Goal: Task Accomplishment & Management: Manage account settings

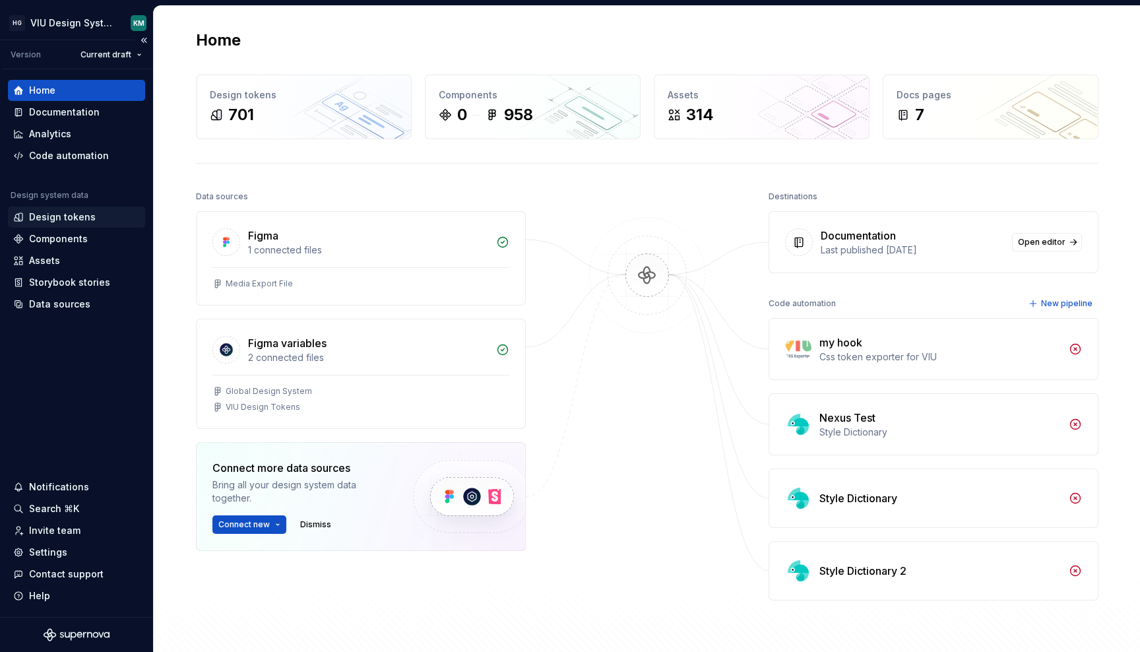
click at [93, 214] on div "Design tokens" at bounding box center [76, 217] width 127 height 13
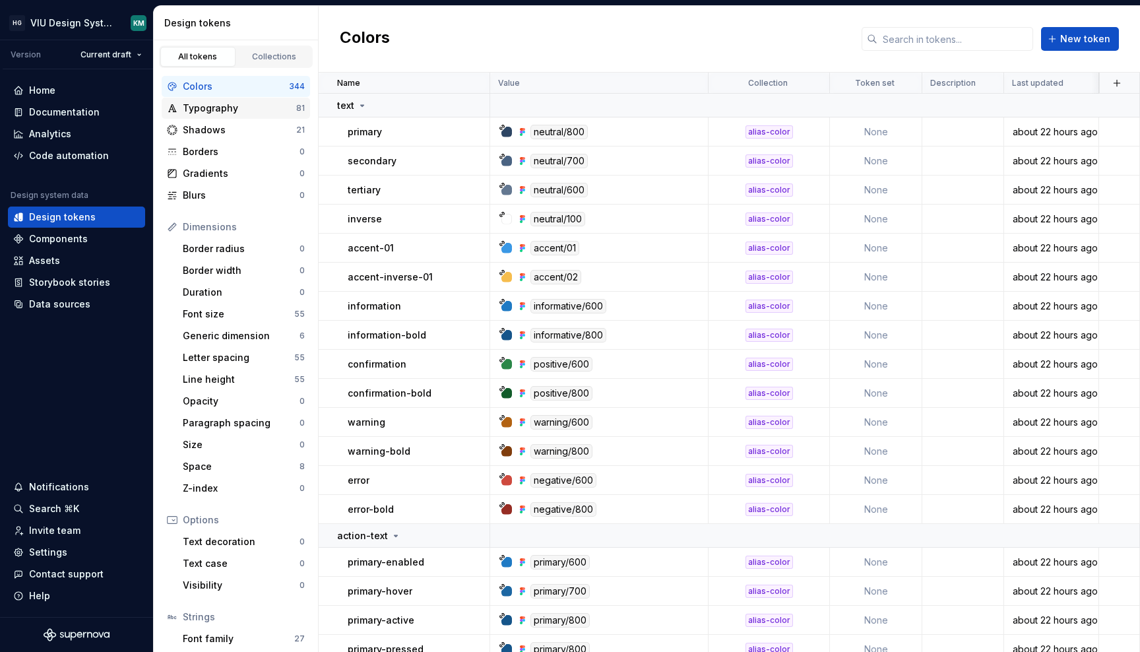
click at [241, 115] on div "Typography 81" at bounding box center [236, 108] width 148 height 21
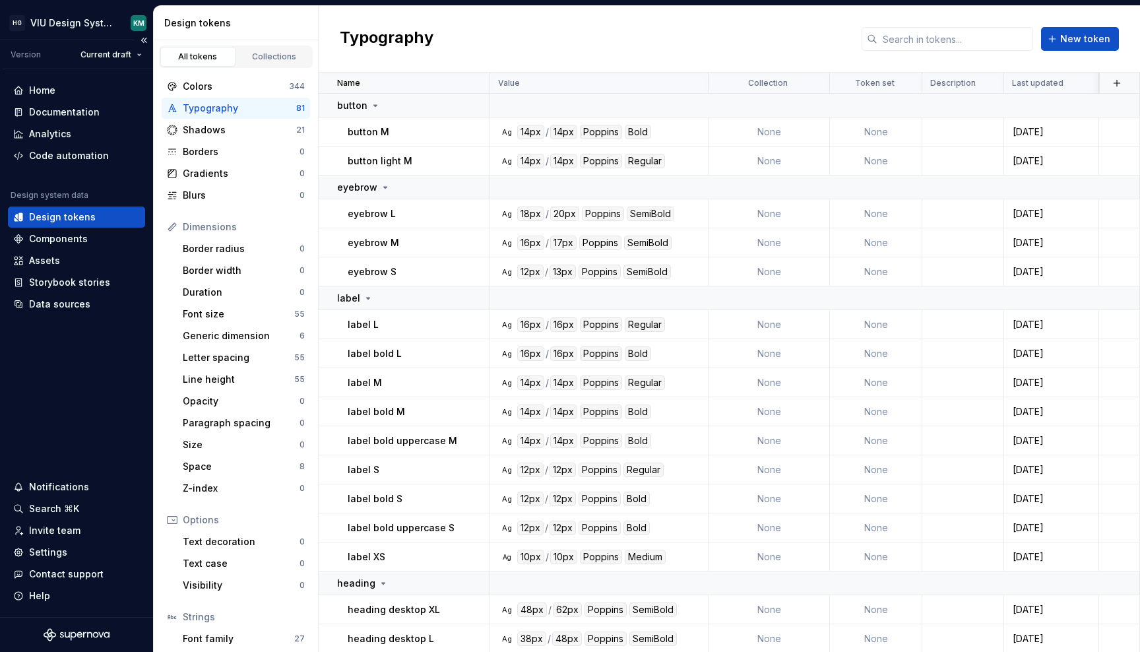
click at [122, 38] on div "HG VIU Design System KM" at bounding box center [76, 23] width 153 height 34
click at [115, 55] on html "HG VIU Design System KM Version Current draft Home Documentation Analytics Code…" at bounding box center [570, 326] width 1140 height 652
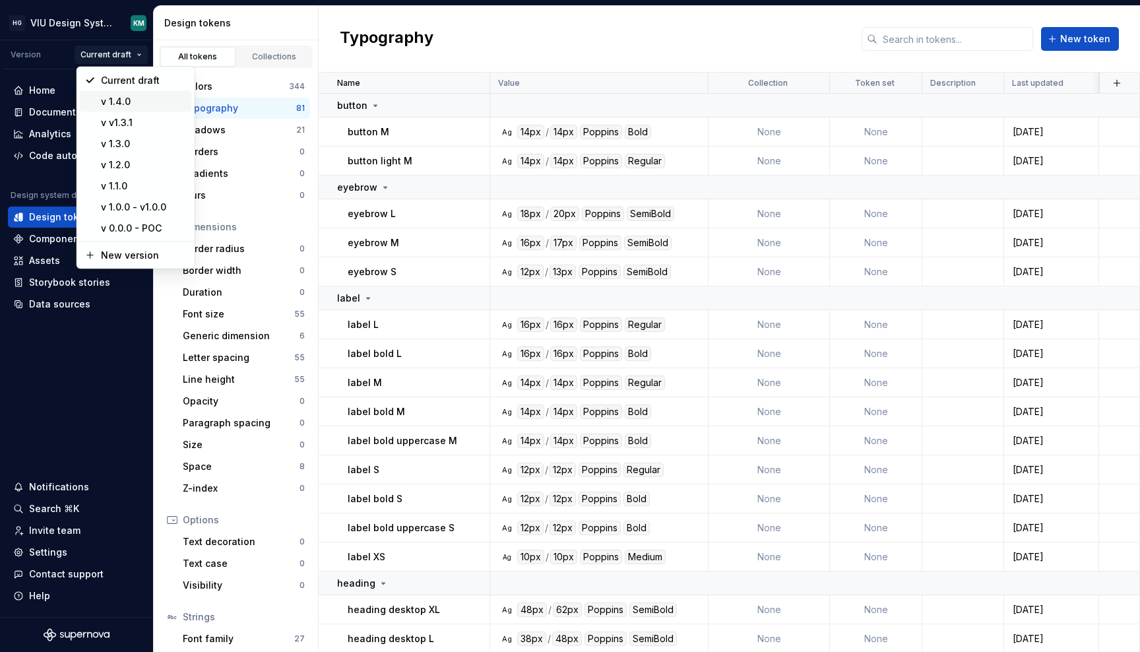
click at [108, 108] on div "v 1.4.0" at bounding box center [136, 101] width 112 height 21
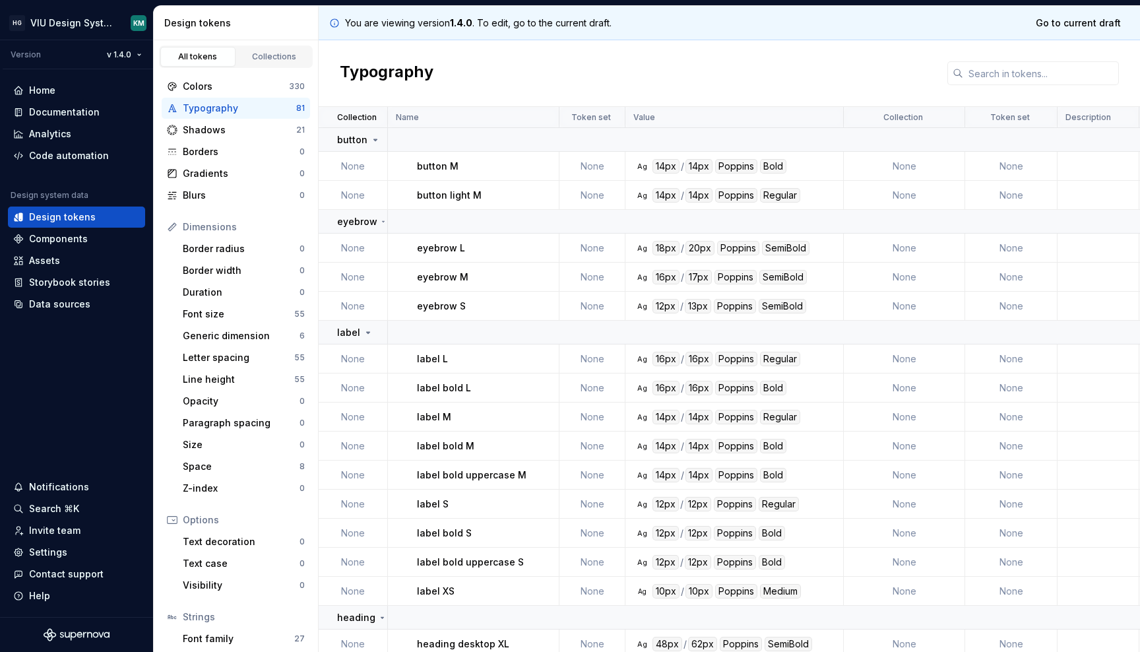
click at [666, 356] on div "16px" at bounding box center [666, 359] width 27 height 15
click at [67, 304] on div "Data sources" at bounding box center [59, 304] width 61 height 13
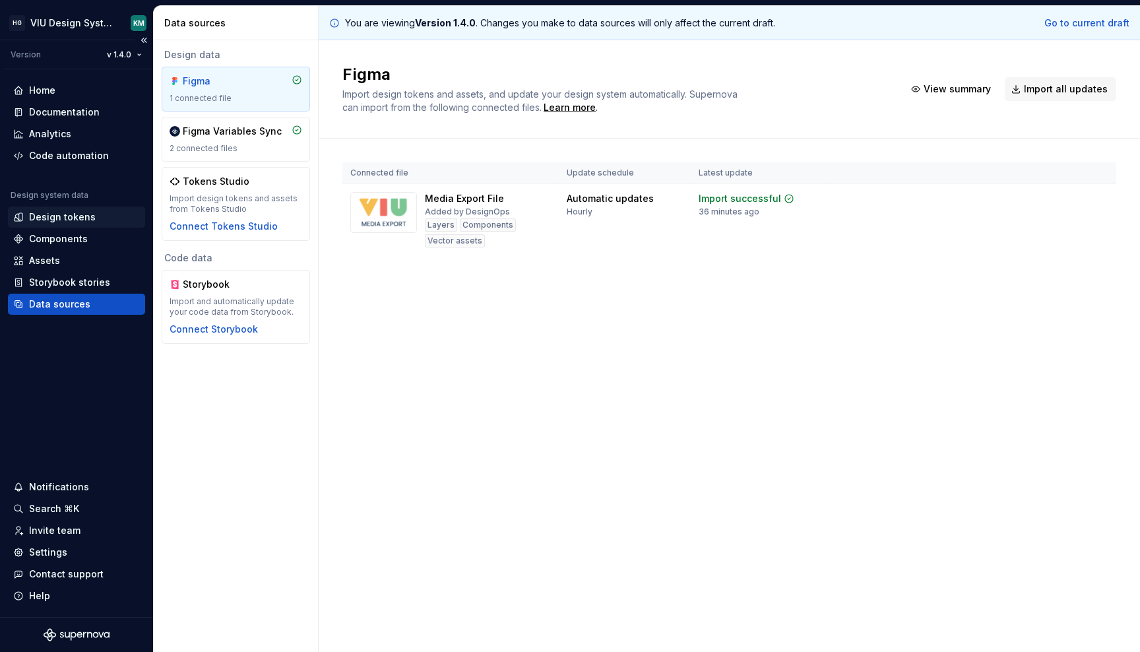
click at [60, 211] on div "Design tokens" at bounding box center [62, 217] width 67 height 13
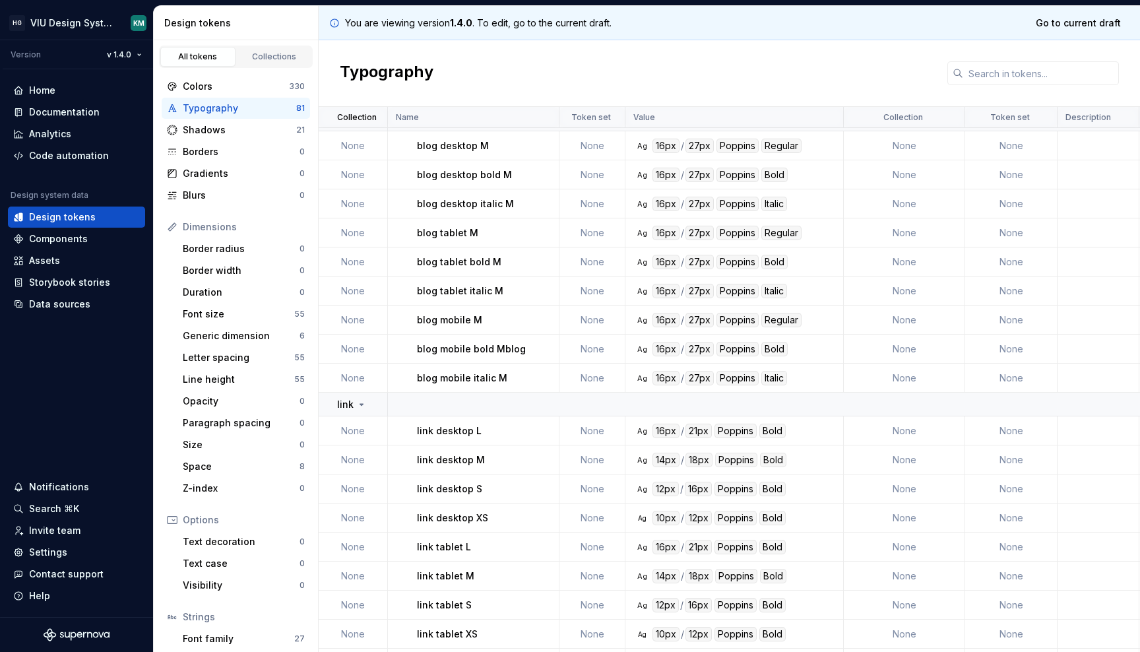
scroll to position [1044, 0]
click at [229, 84] on div "Colors" at bounding box center [236, 86] width 106 height 13
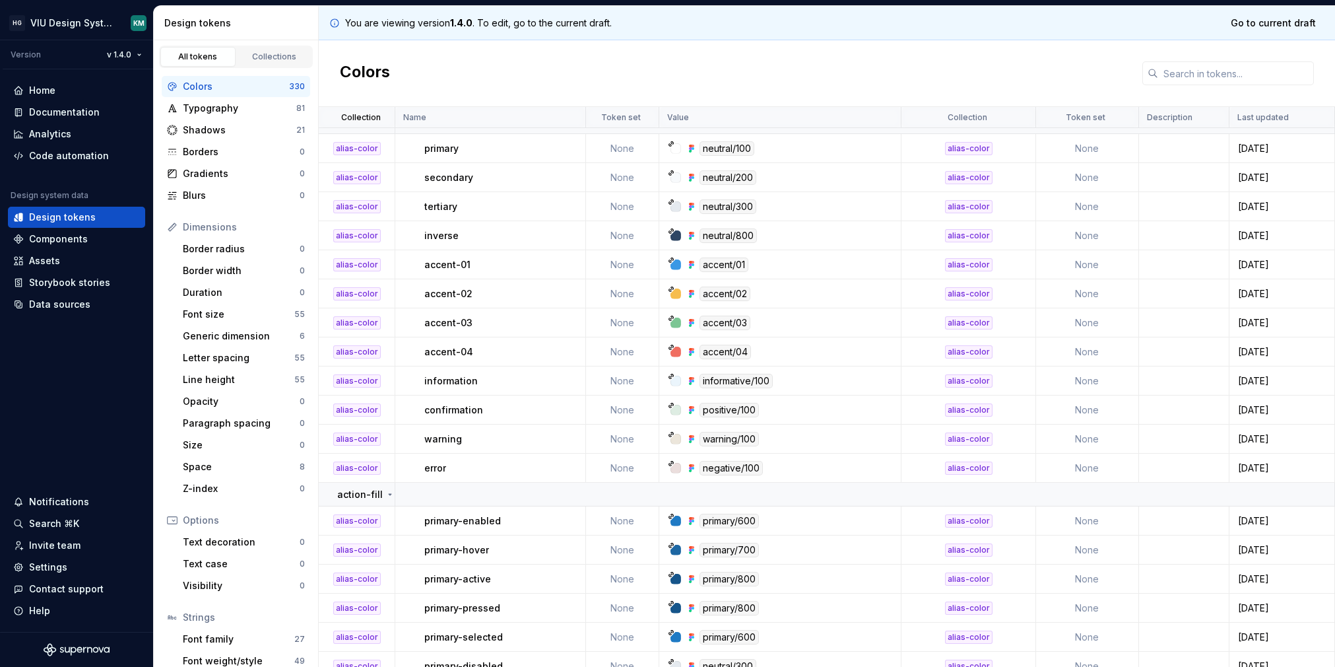
scroll to position [1849, 0]
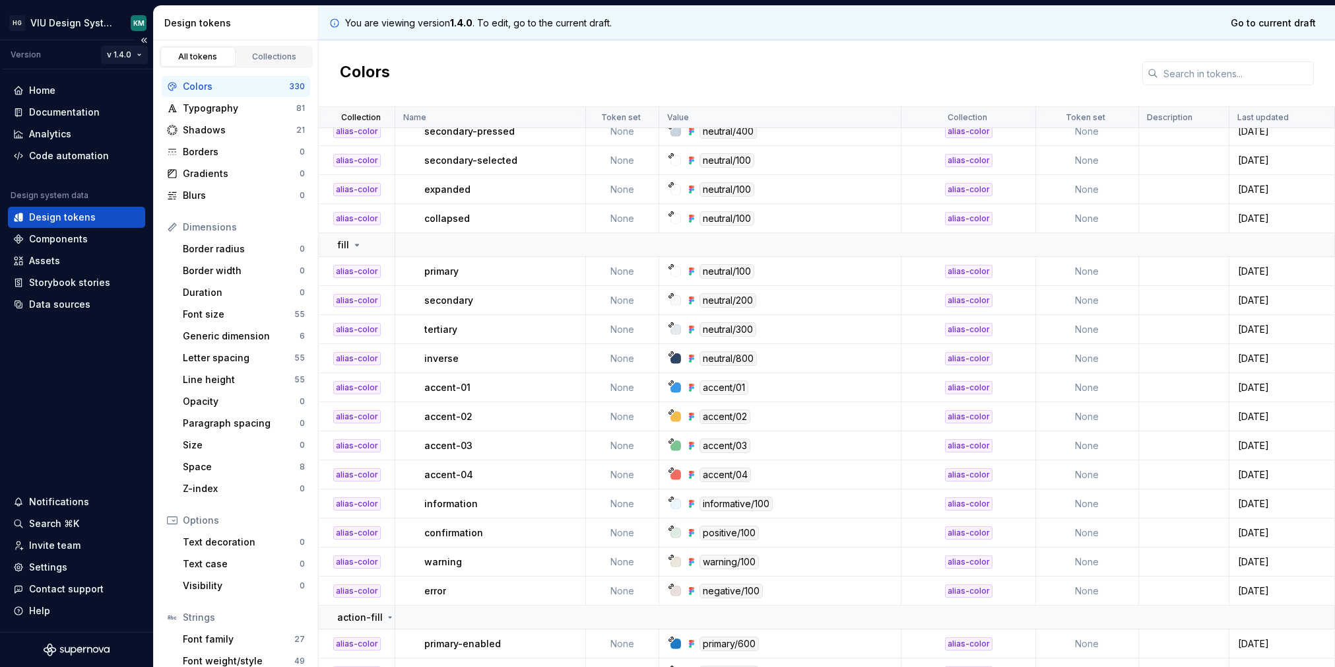
click at [128, 59] on html "HG VIU Design System KM Version v 1.4.0 Home Documentation Analytics Code autom…" at bounding box center [667, 333] width 1335 height 667
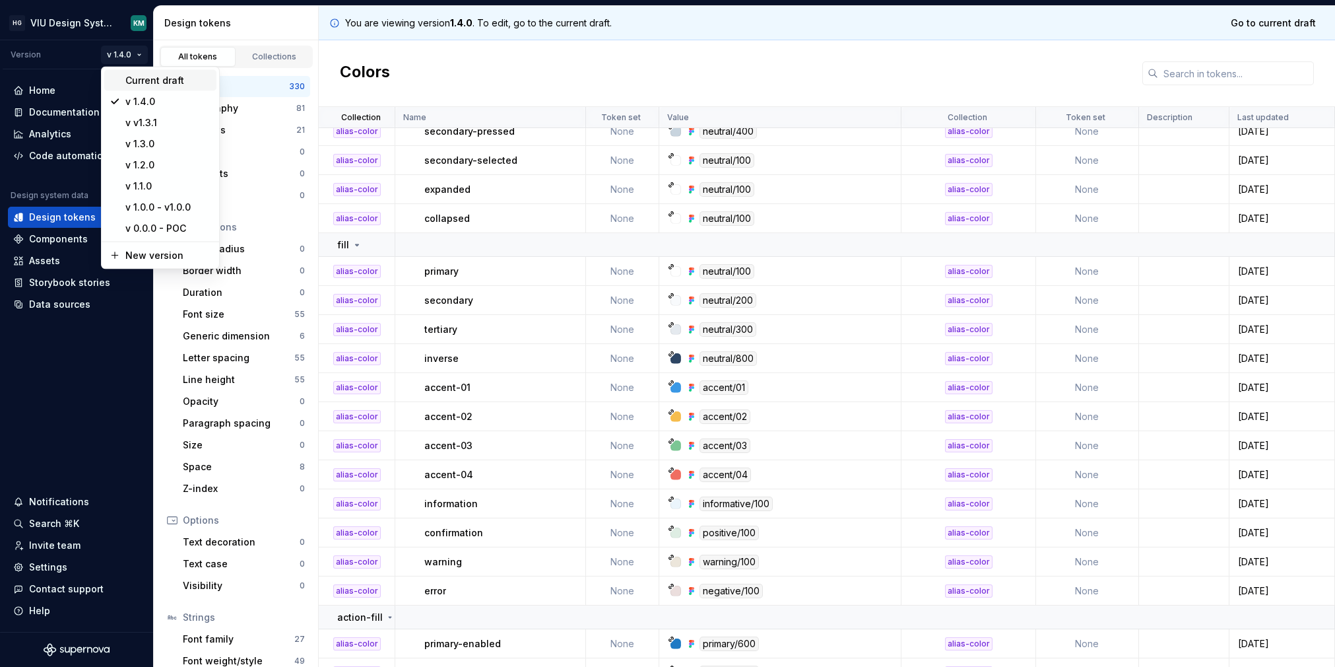
click at [141, 80] on div "Current draft" at bounding box center [168, 80] width 86 height 13
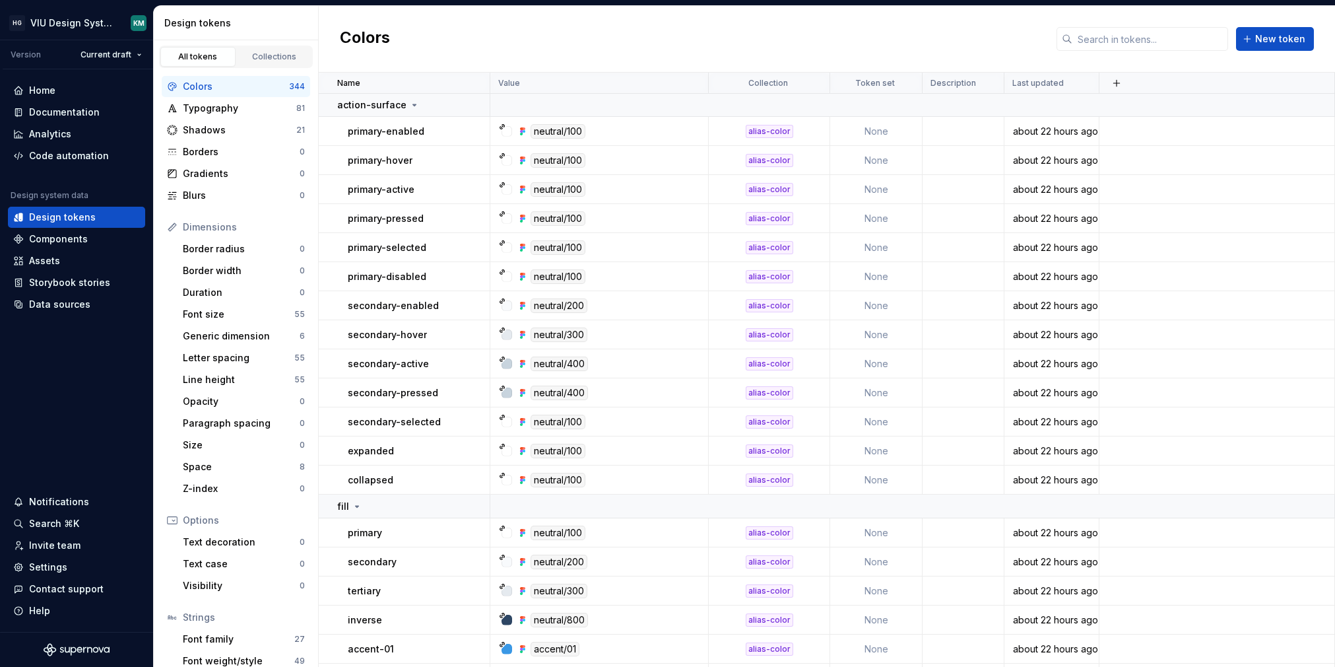
scroll to position [1876, 0]
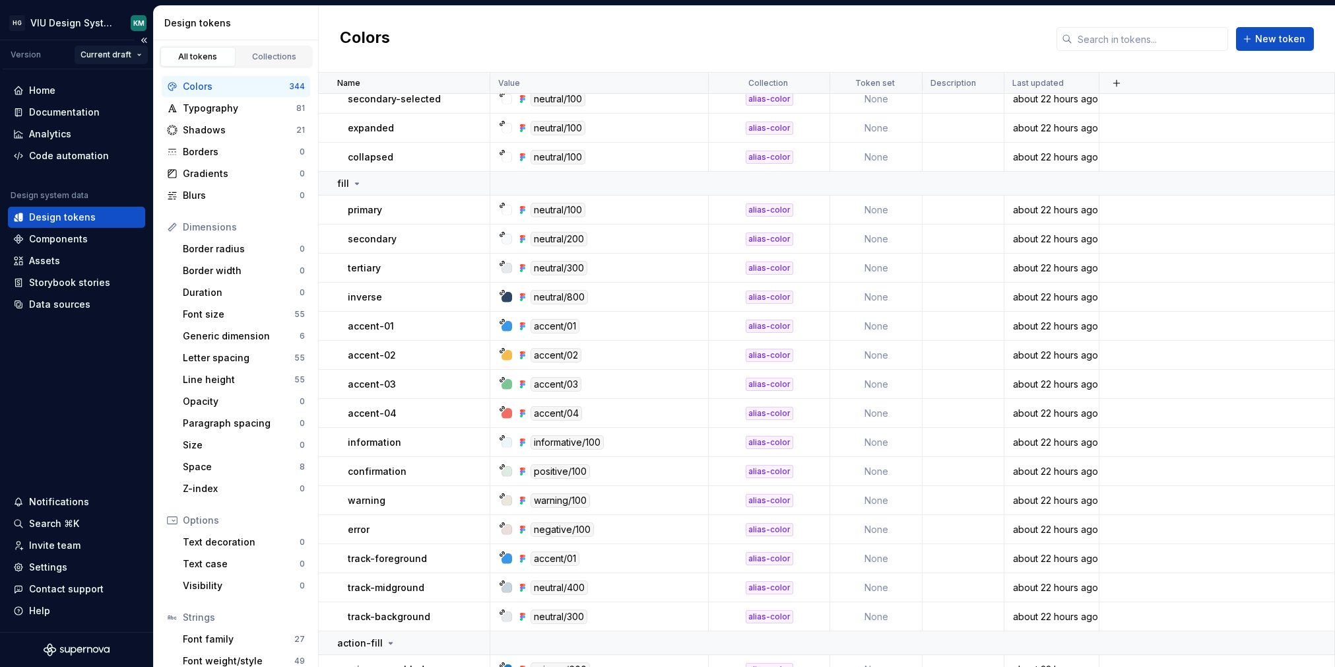
click at [135, 51] on html "HG VIU Design System KM Version Current draft Home Documentation Analytics Code…" at bounding box center [667, 333] width 1335 height 667
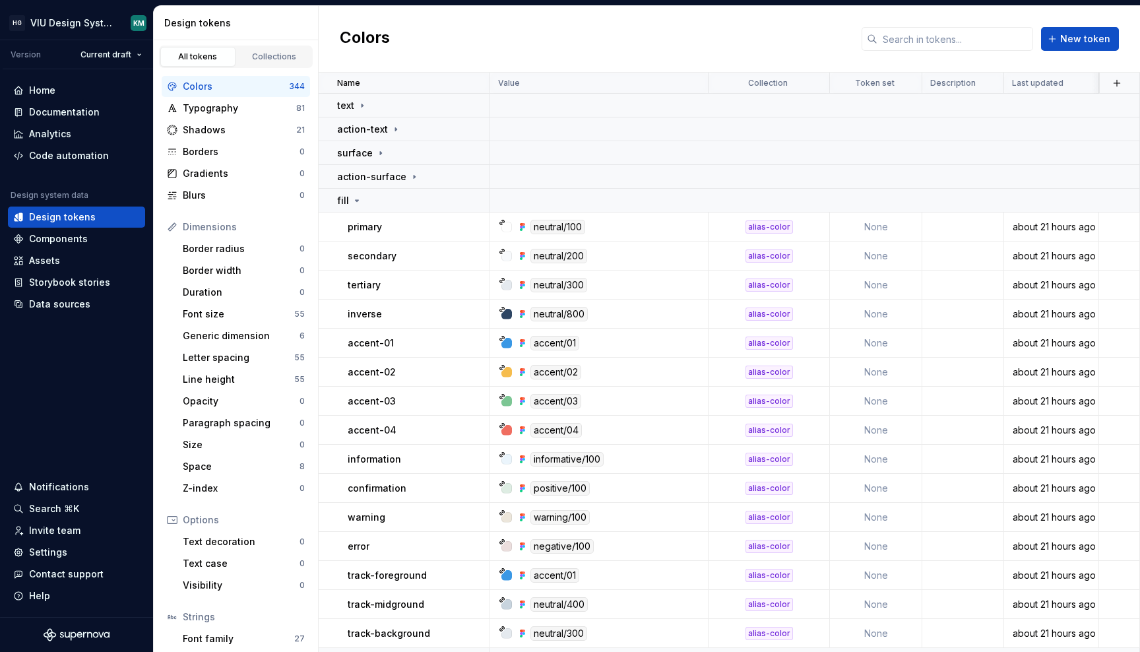
scroll to position [158, 0]
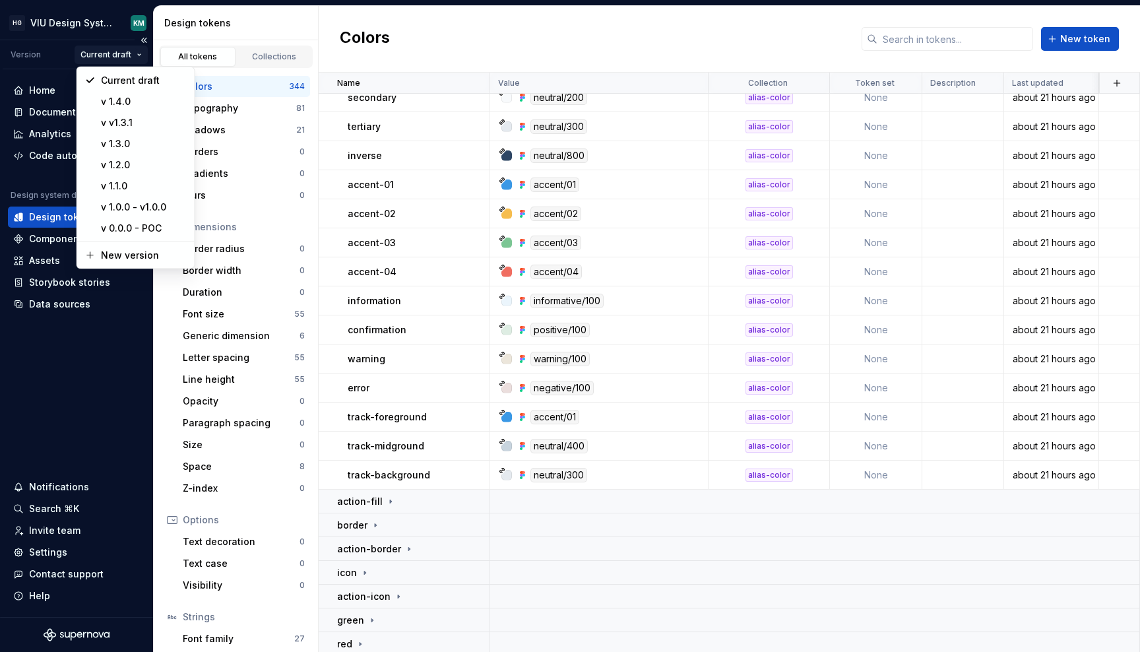
click at [125, 54] on html "HG VIU Design System KM Version Current draft Home Documentation Analytics Code…" at bounding box center [570, 326] width 1140 height 652
click at [131, 249] on div "New version" at bounding box center [144, 255] width 86 height 13
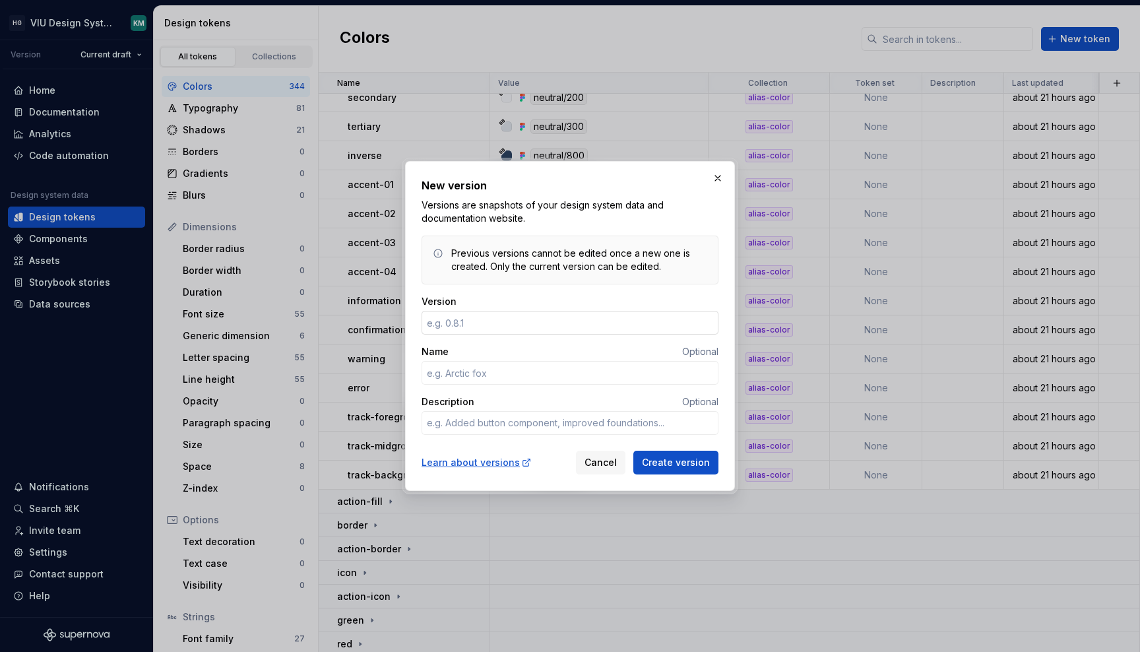
click at [455, 321] on input "Version" at bounding box center [570, 323] width 297 height 24
type input "1"
type textarea "*"
type input "1.5.0"
type textarea "*"
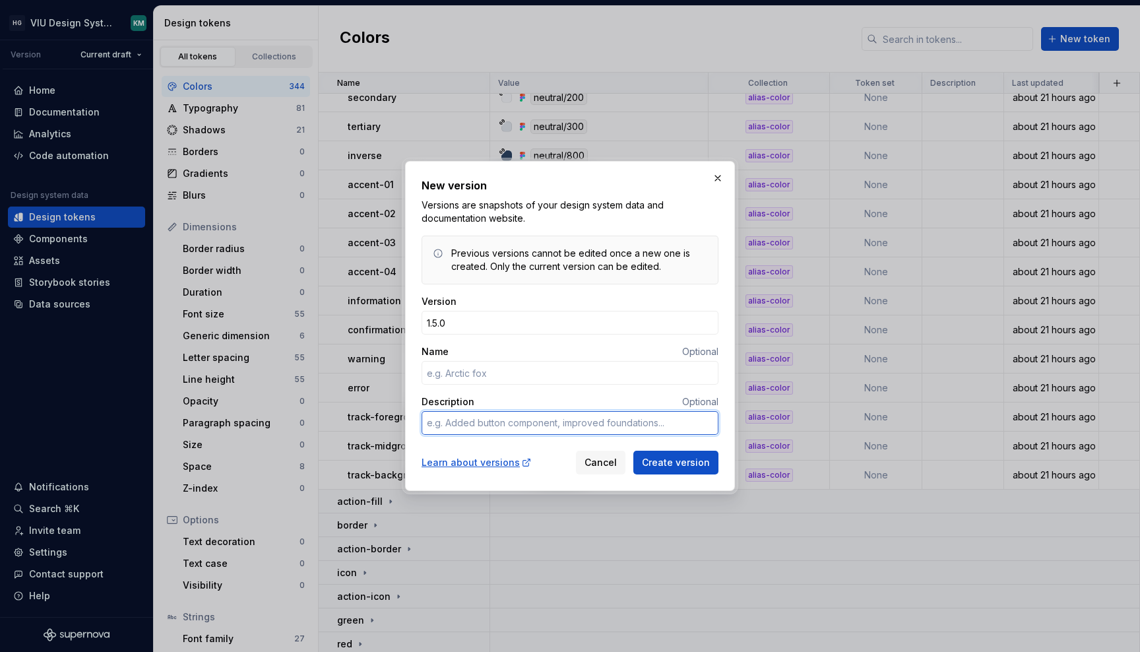
click at [451, 424] on textarea "Description" at bounding box center [570, 423] width 297 height 24
type textarea "Addin"
type textarea "*"
type textarea "Adding"
type textarea "*"
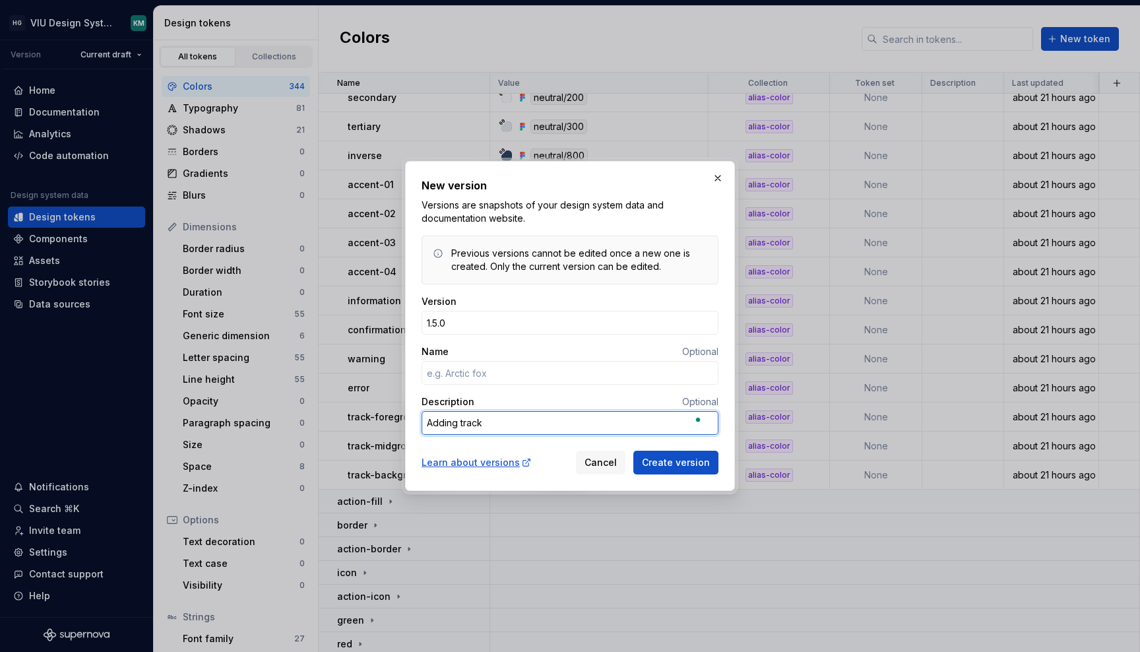
type textarea "Adding track"
type textarea "*"
type textarea "Adding track"
type textarea "*"
type textarea "Adding trac"
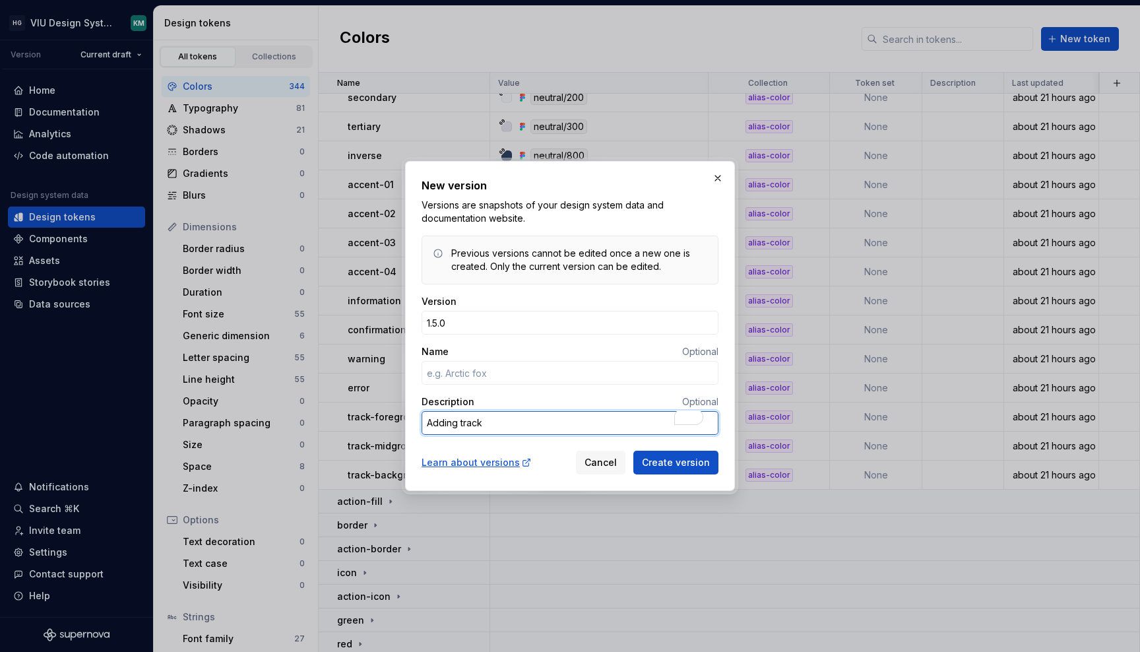
type textarea "*"
type textarea "Adding tra"
type textarea "*"
type textarea "Adding tr"
type textarea "*"
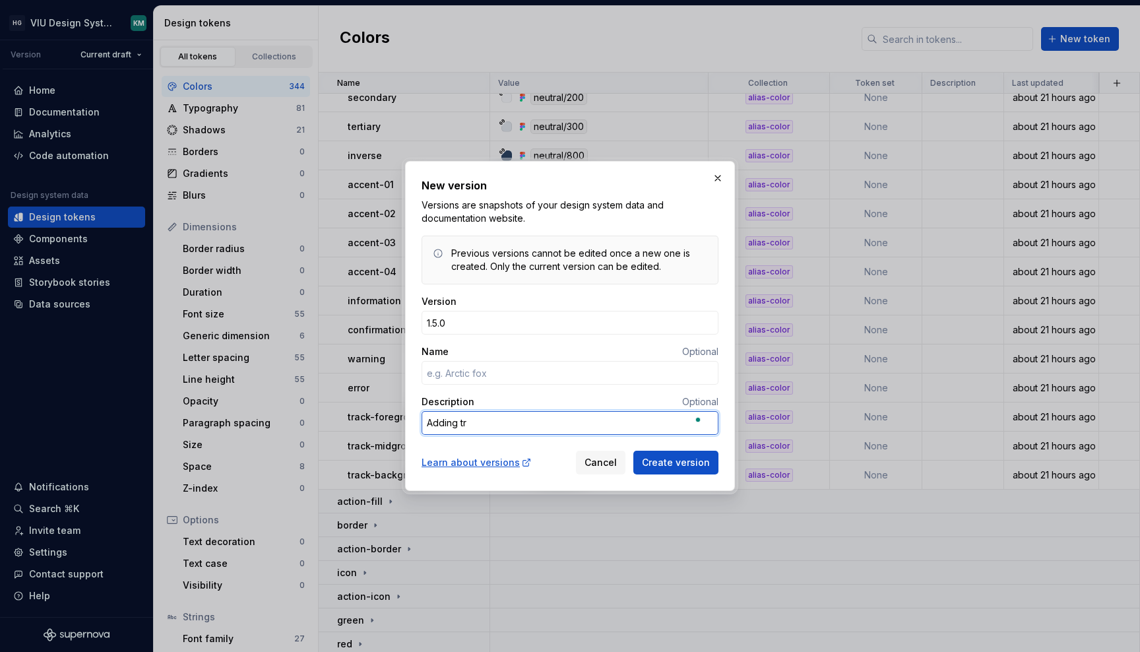
type textarea "Adding t"
type textarea "*"
type textarea "Adding"
type textarea "*"
type textarea "Adding f"
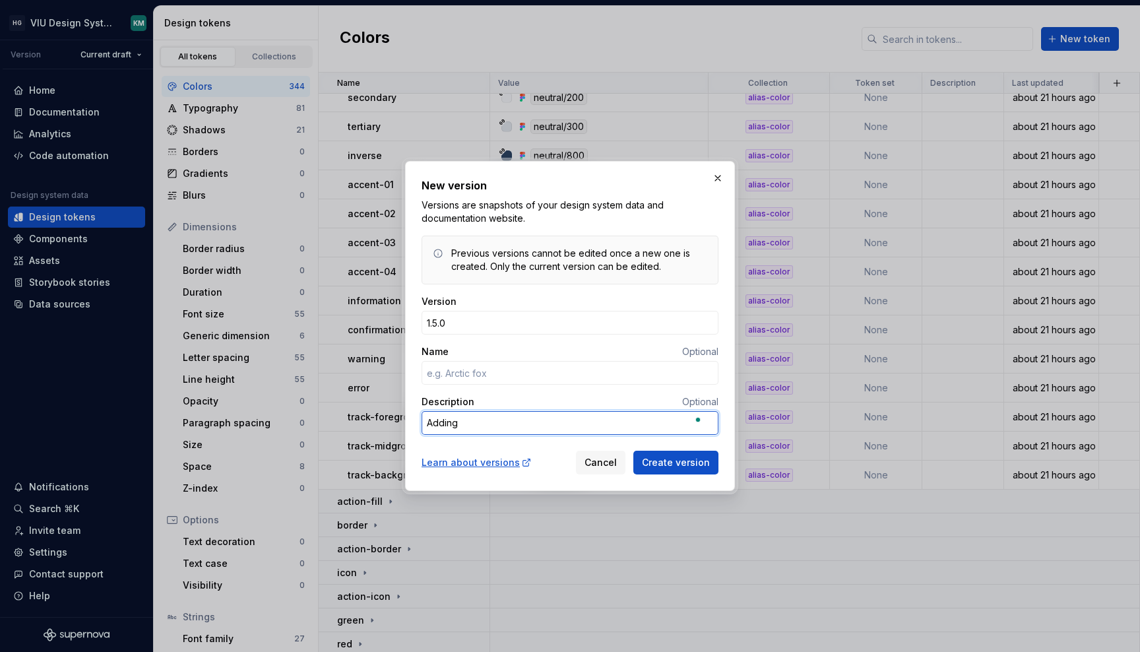
type textarea "*"
type textarea "Adding fi"
type textarea "*"
type textarea "Adding fil"
type textarea "*"
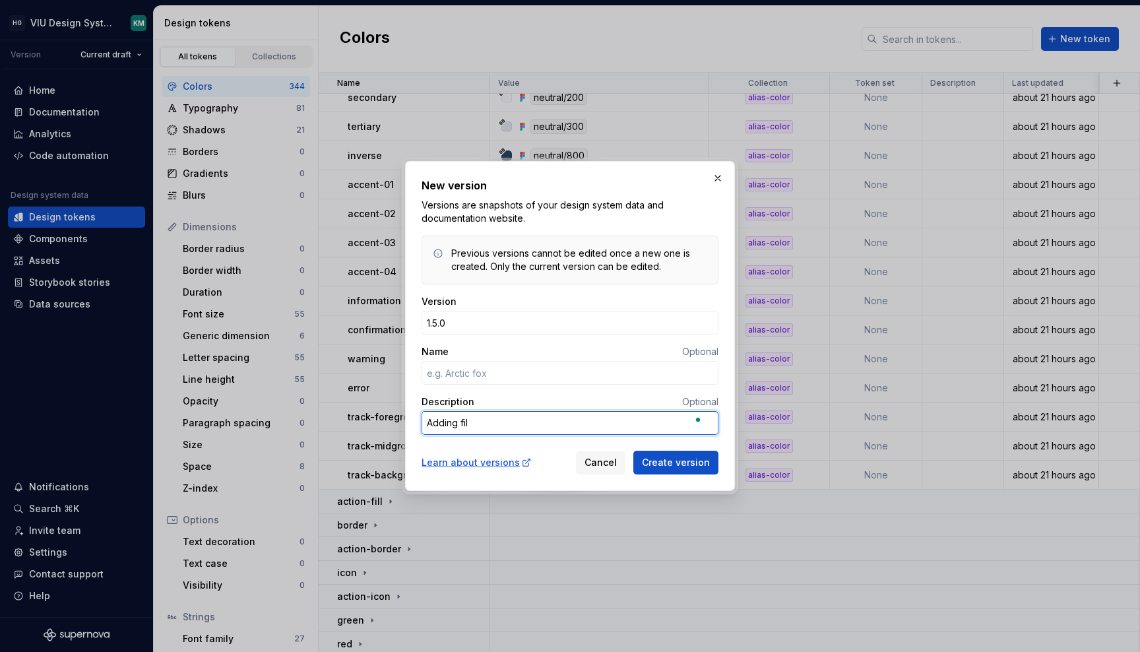
type textarea "Adding fill"
type textarea "*"
type textarea "Adding fill-"
type textarea "*"
type textarea "Adding fill-t"
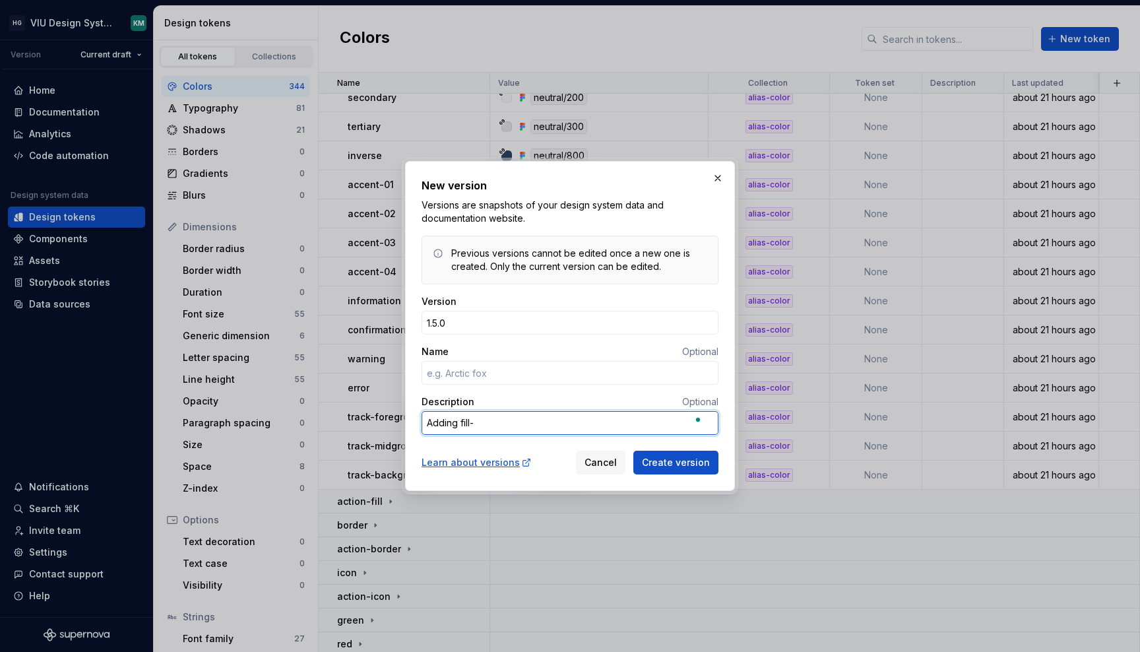
type textarea "*"
type textarea "Adding fill-tr"
type textarea "*"
type textarea "Adding fill-tra"
type textarea "*"
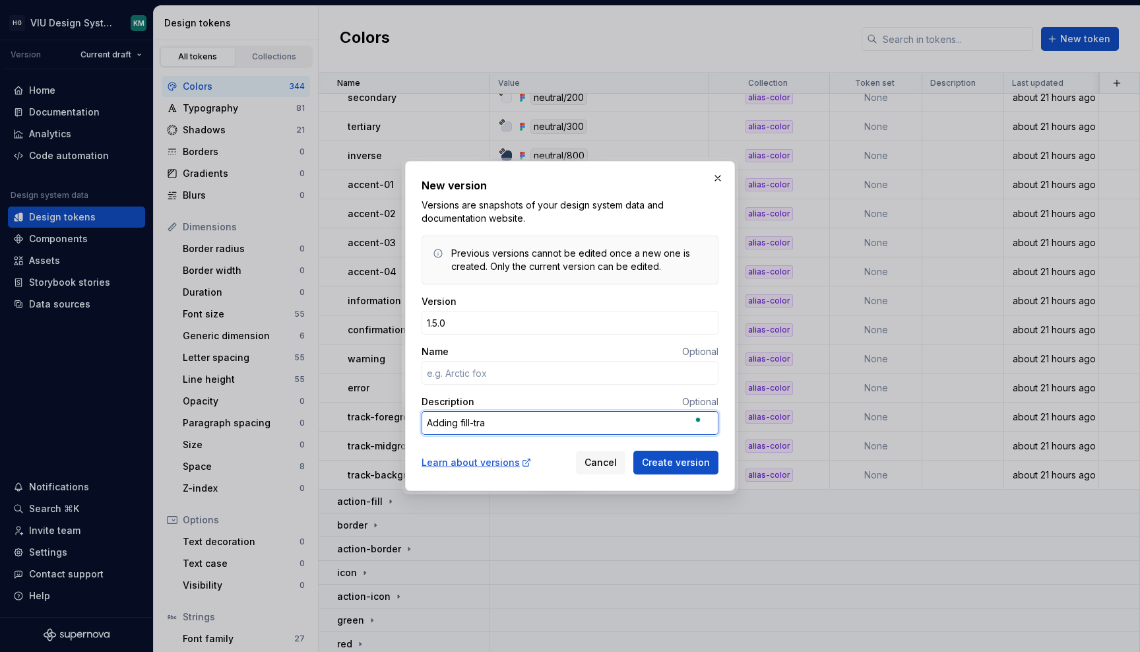
type textarea "Adding fill-trac"
type textarea "*"
type textarea "Adding fill-track"
type textarea "*"
type textarea "Adding fill-track"
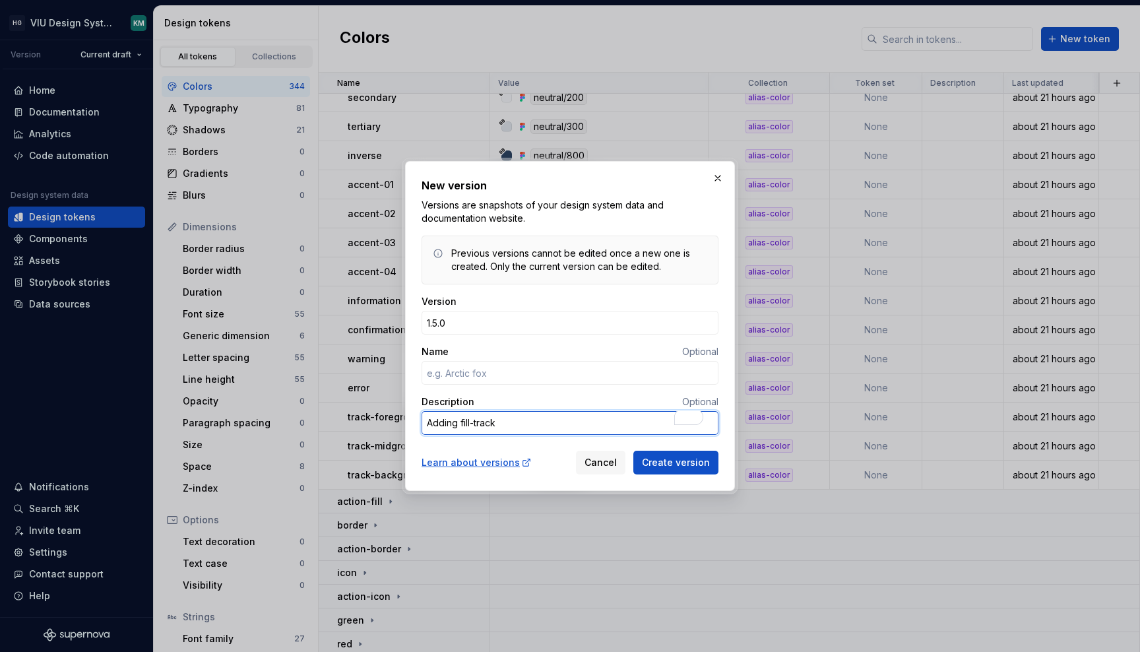
type textarea "*"
type textarea "Adding fill-track t"
type textarea "*"
type textarea "Adding fill-track to"
type textarea "*"
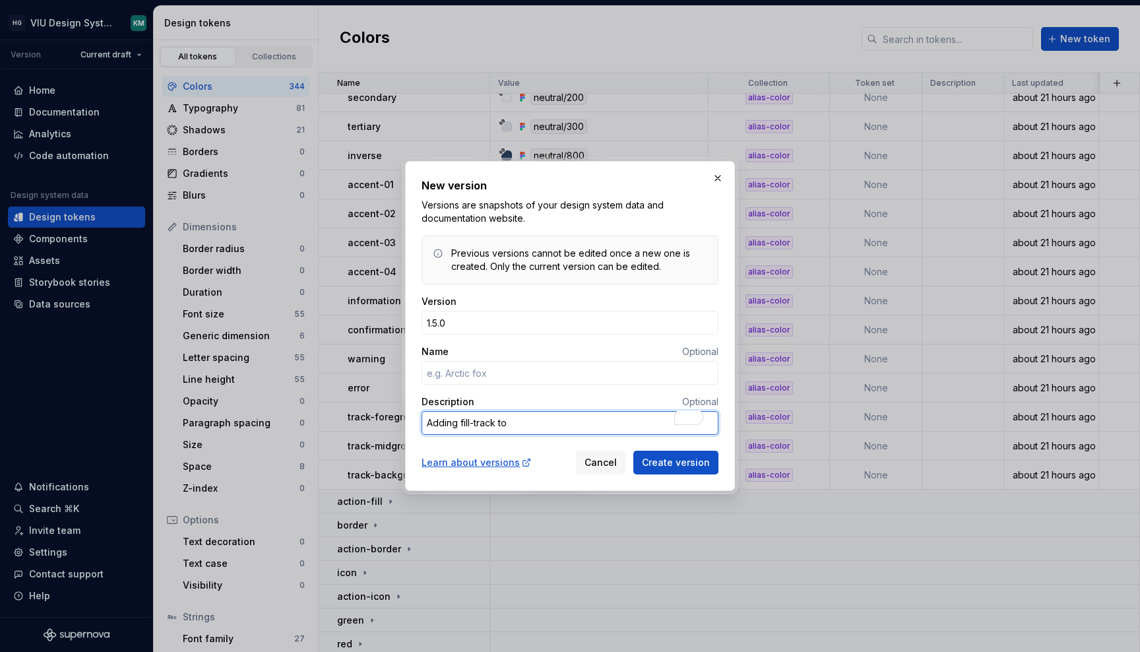
type textarea "Adding fill-track tok"
type textarea "*"
type textarea "Adding fill-track toke"
type textarea "*"
type textarea "Adding fill-track token"
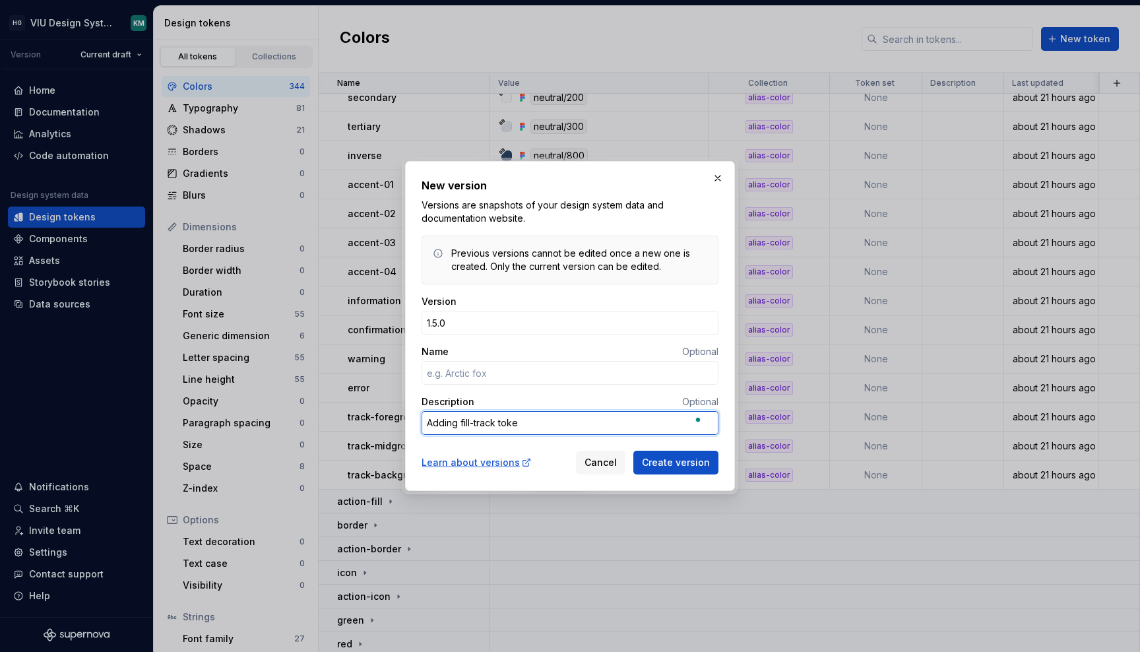
type textarea "*"
type textarea "Adding fill-track tokens"
type textarea "*"
type textarea "Adding fill-track tokens"
type textarea "*"
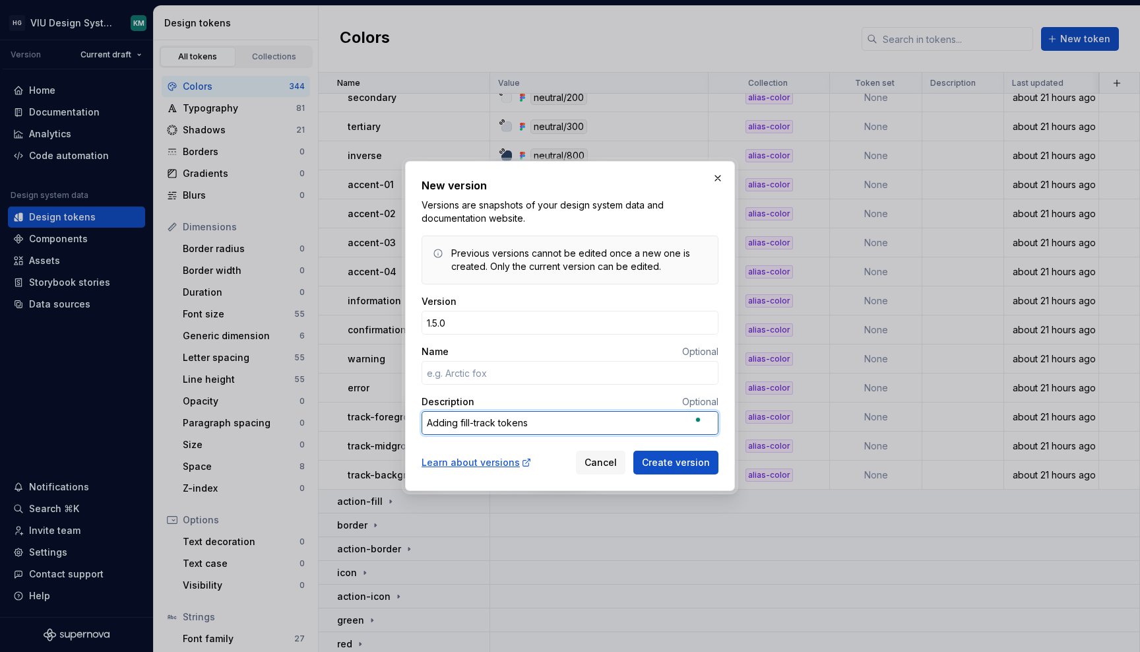
type textarea "Adding fill-track tokens f"
type textarea "*"
type textarea "Adding fill-track tokens fo"
type textarea "*"
type textarea "Adding fill-track tokens for"
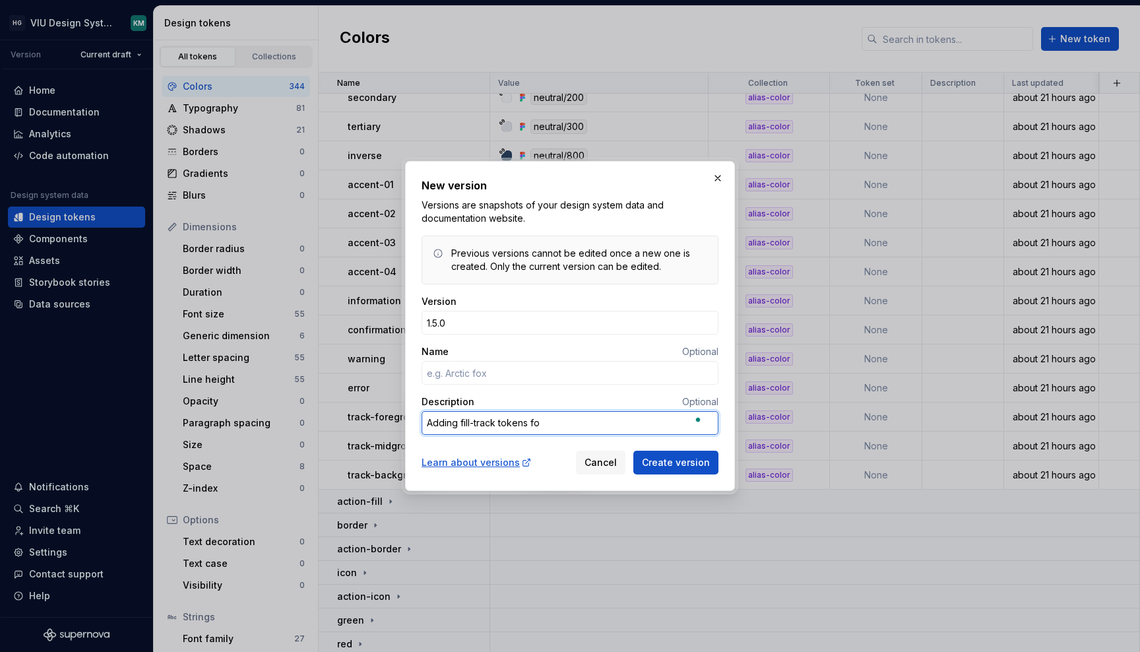
type textarea "*"
type textarea "Adding fill-track tokens for"
type textarea "*"
type textarea "Adding fill-track tokens for p"
type textarea "*"
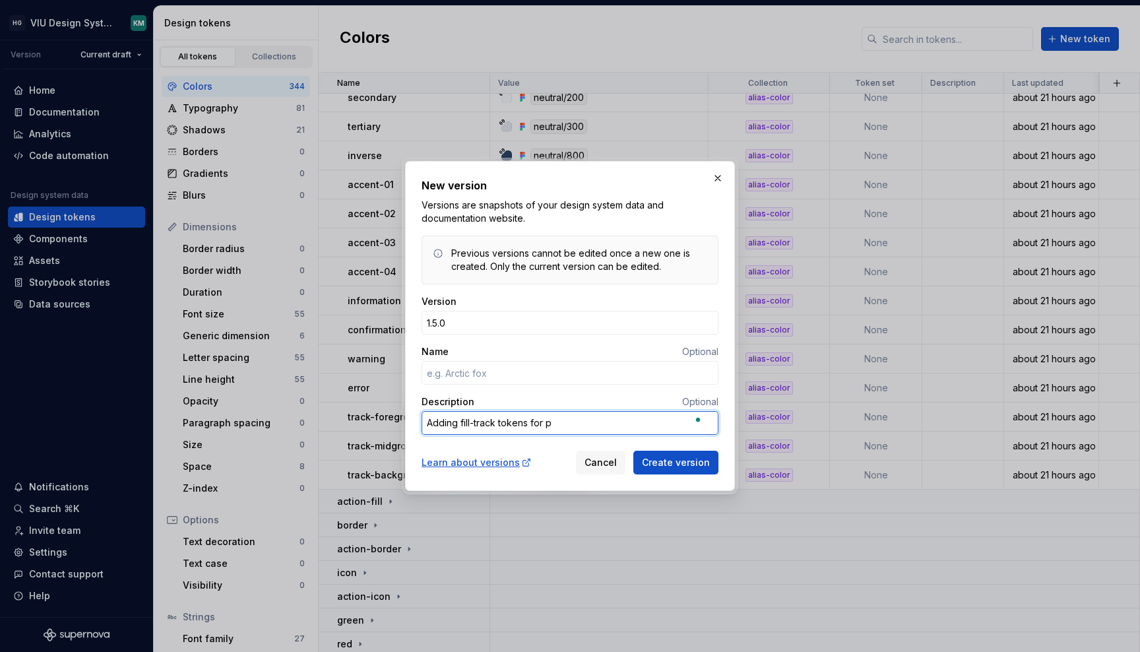
type textarea "Adding fill-track tokens for pr"
type textarea "*"
type textarea "Adding fill-track tokens for pro"
type textarea "*"
type textarea "Adding fill-track tokens for prog"
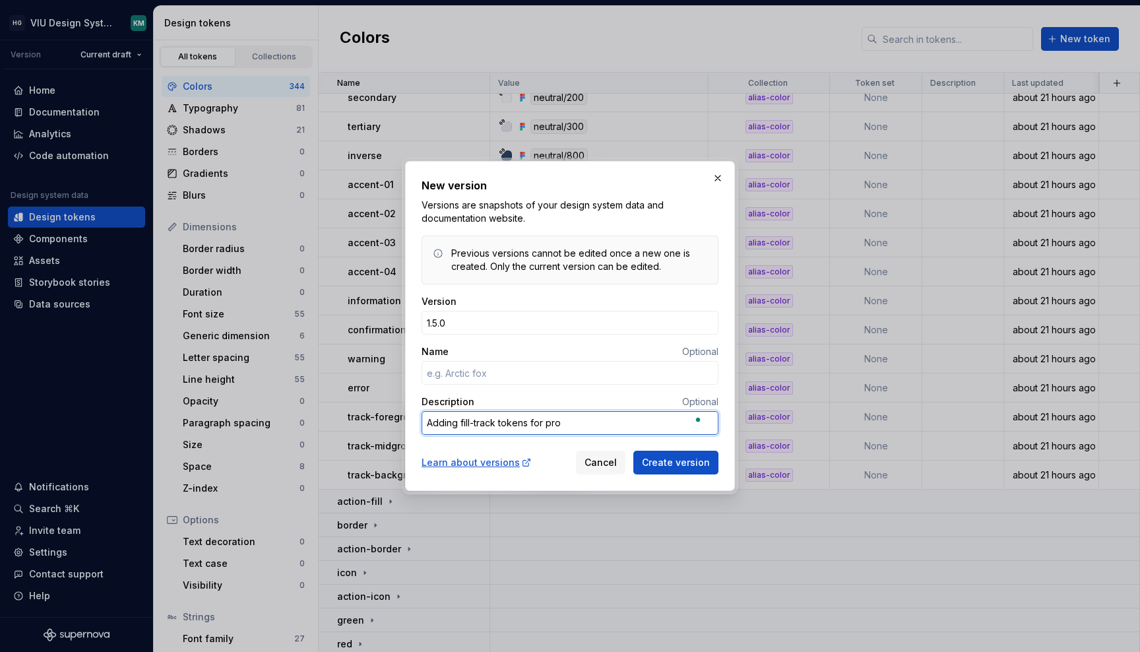
type textarea "*"
type textarea "Adding fill-track tokens for progr"
type textarea "*"
type textarea "Adding fill-track tokens for progre"
type textarea "*"
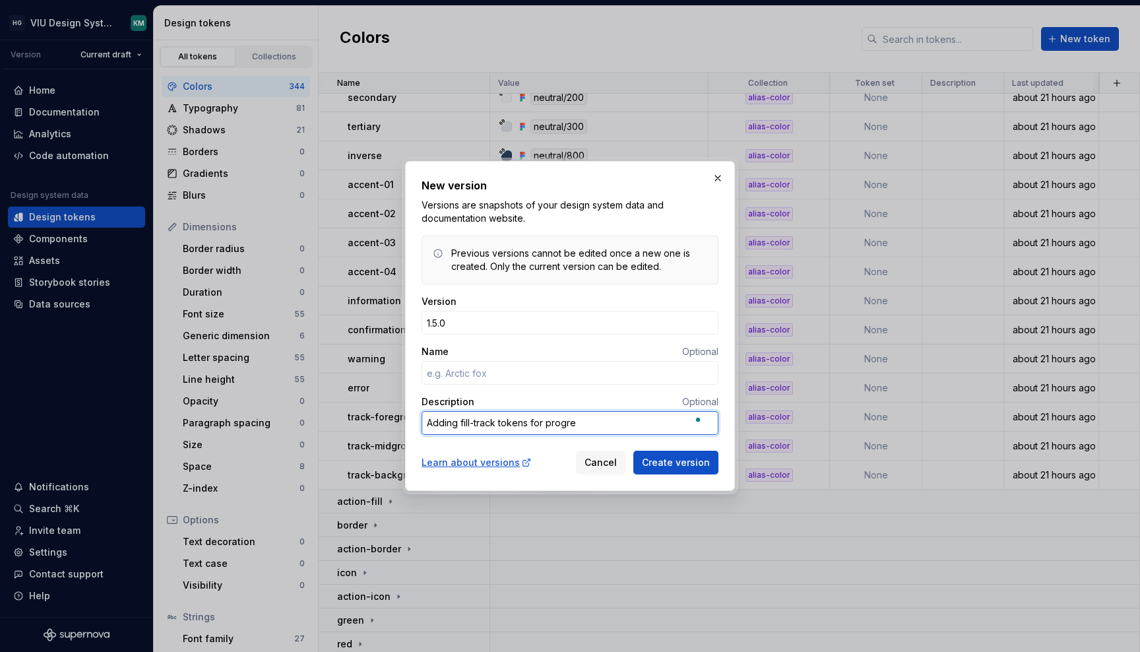
type textarea "Adding fill-track tokens for progres"
type textarea "*"
type textarea "Adding fill-track tokens for progress"
type textarea "*"
type textarea "Adding fill-track tokens for progress"
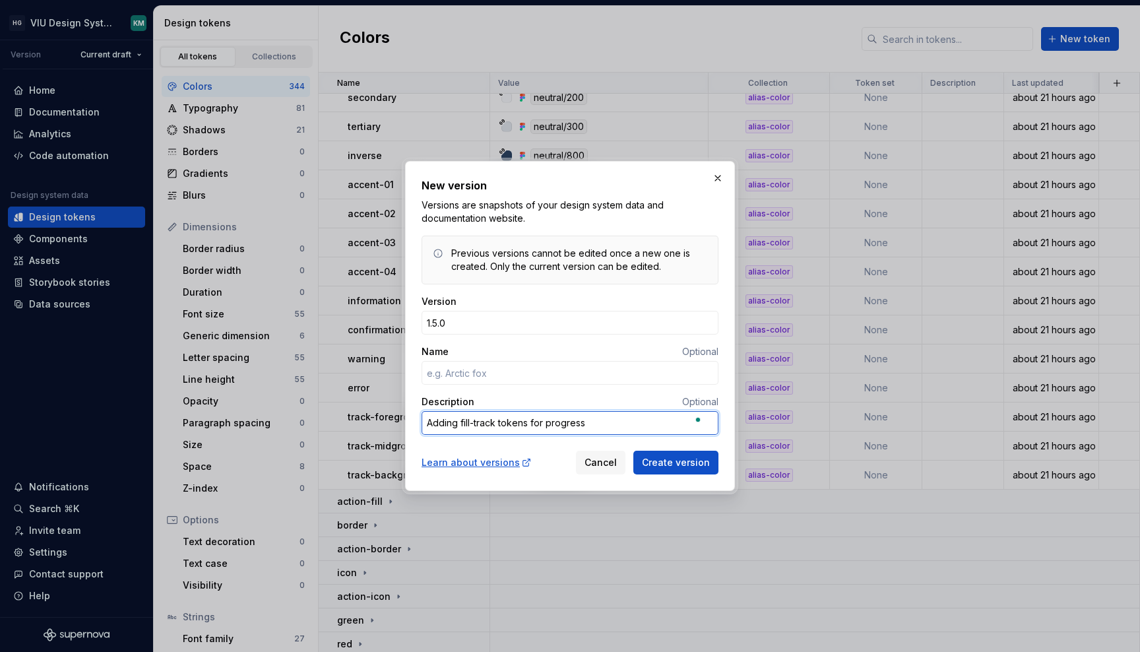
type textarea "*"
type textarea "Adding fill-track tokens for progress b"
type textarea "*"
type textarea "Adding fill-track tokens for progress ba"
type textarea "*"
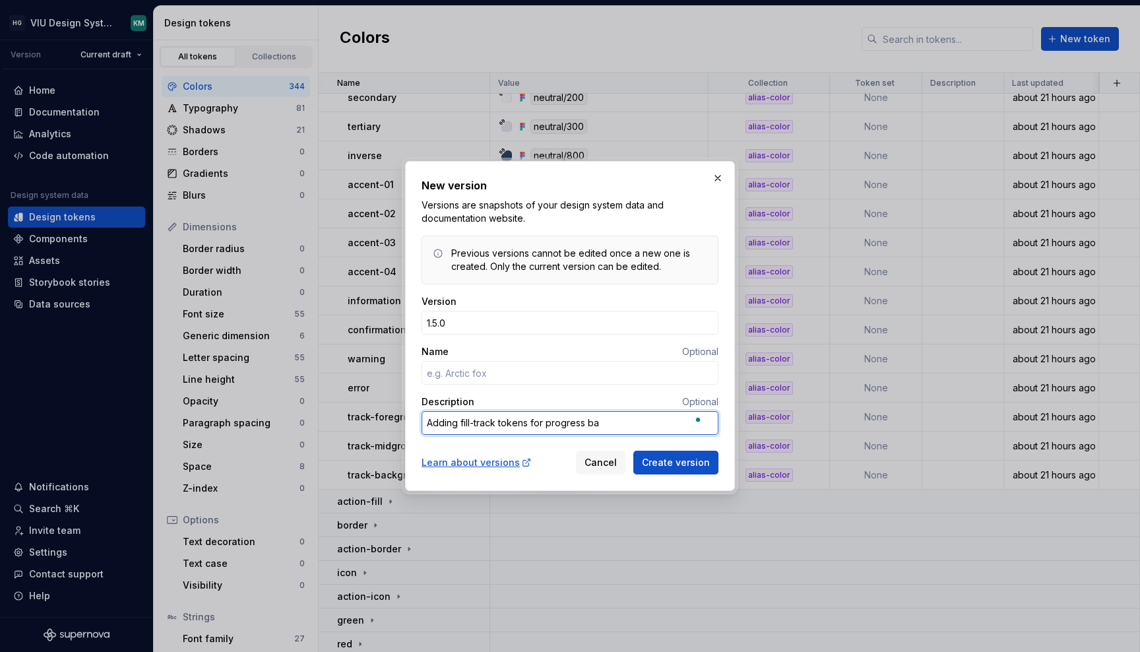
type textarea "Adding fill-track tokens for progress bar"
type textarea "*"
type textarea "Adding fill-track tokens for progress bars"
type textarea "*"
type textarea "Adding fill-track tokens for progress bars,"
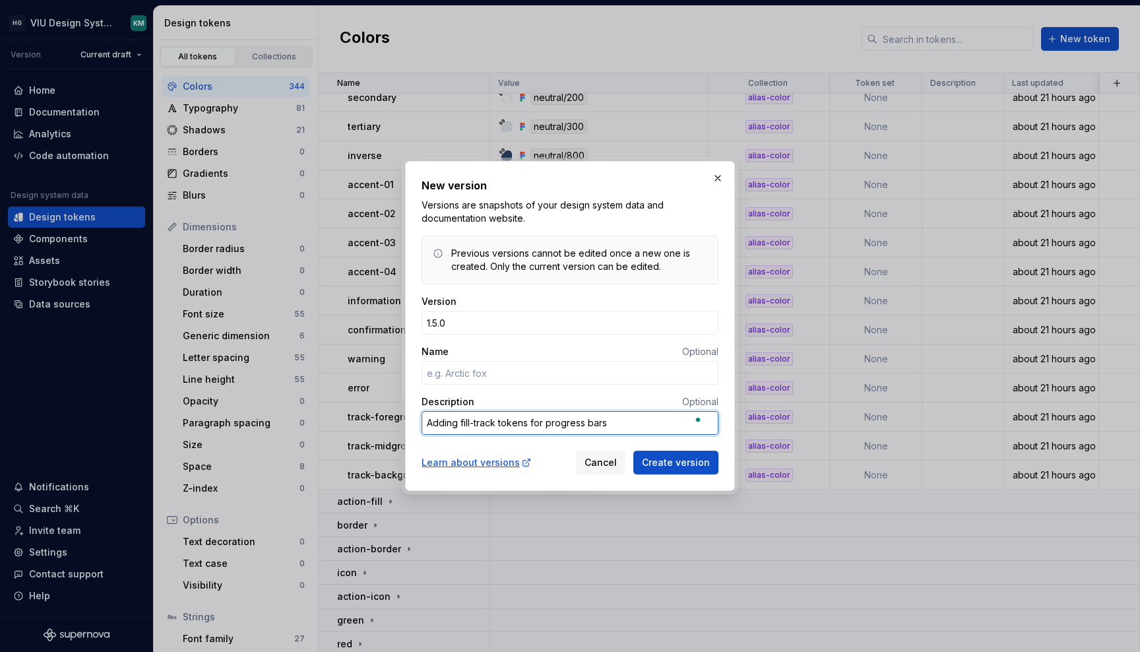
type textarea "*"
type textarea "Adding fill-track tokens for progress bars,"
type textarea "*"
type textarea "Adding fill-track tokens for progress bars, s"
type textarea "*"
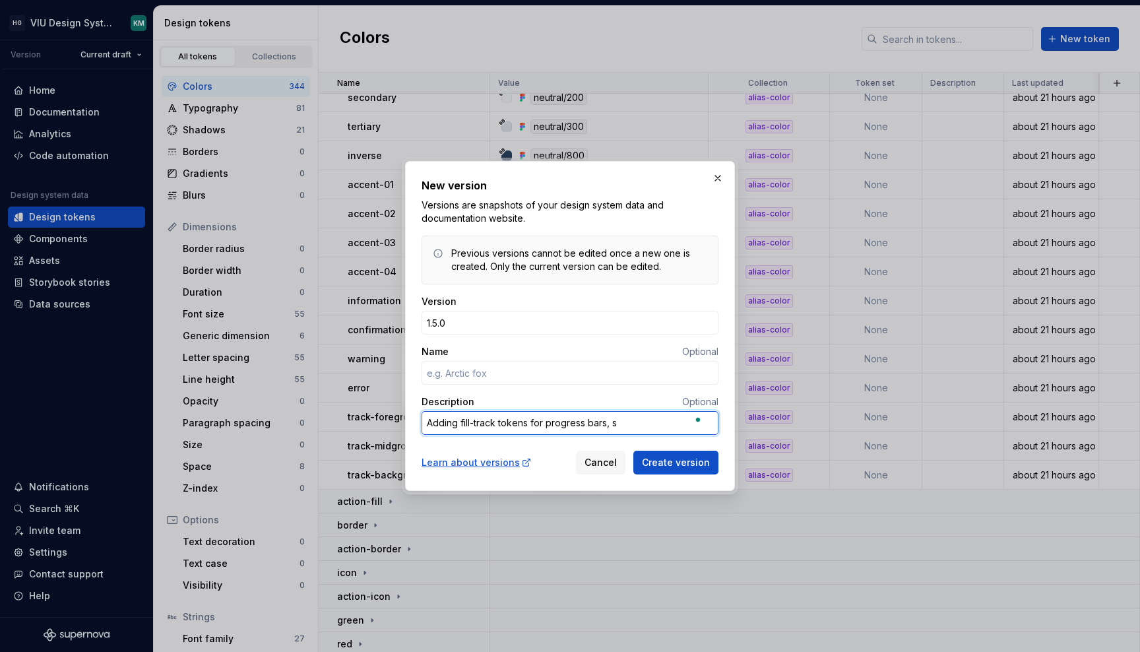
type textarea "Adding fill-track tokens for progress bars, sl"
type textarea "*"
type textarea "Adding fill-track tokens for progress bars, sli"
type textarea "*"
type textarea "Adding fill-track tokens for progress bars, slid"
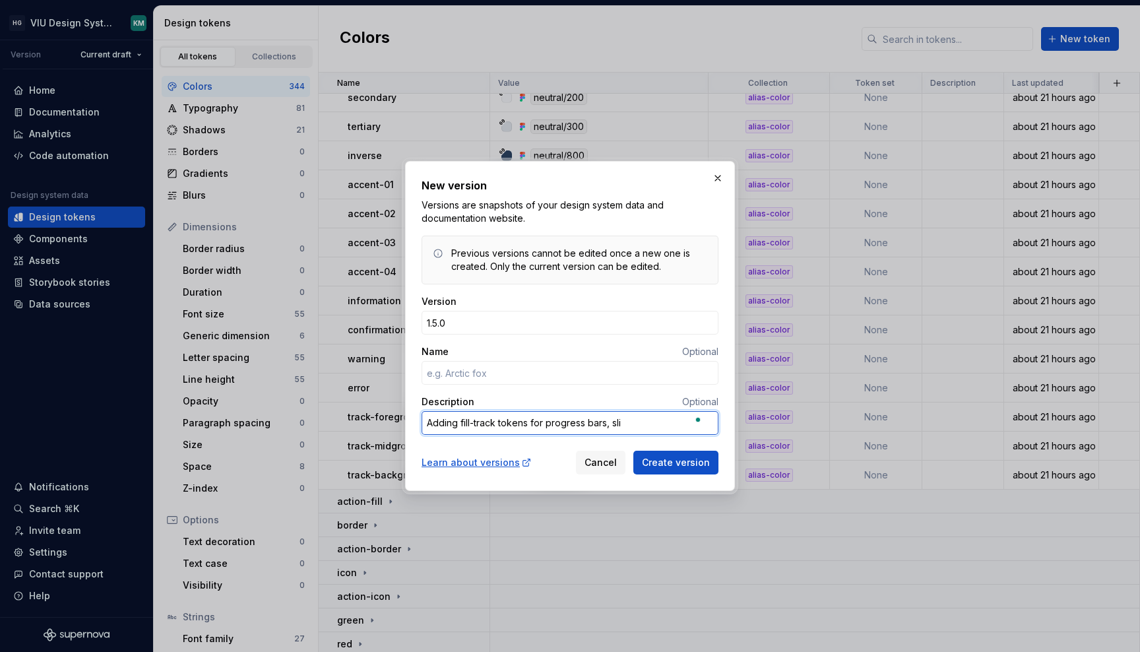
type textarea "*"
type textarea "Adding fill-track tokens for progress bars, slide"
type textarea "*"
type textarea "Adding fill-track tokens for progress bars, slider"
type textarea "*"
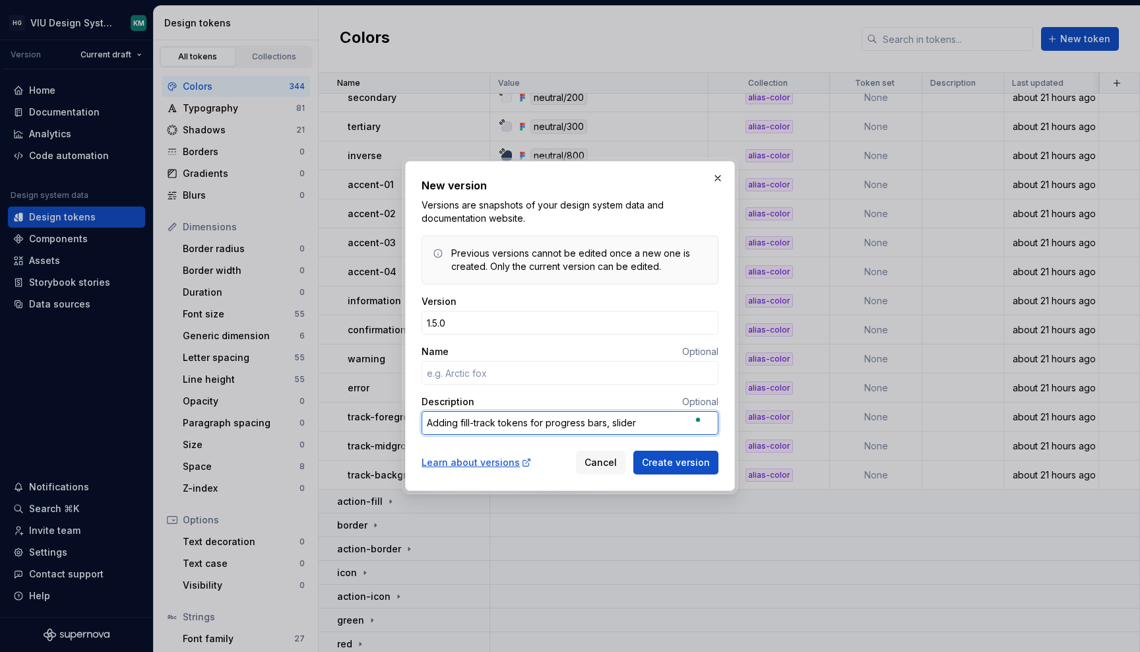
type textarea "Adding fill-track tokens for progress bars, slide"
type textarea "*"
type textarea "Adding fill-track tokens for progress bars, slid"
type textarea "*"
type textarea "Adding fill-track tokens for progress bars, sli"
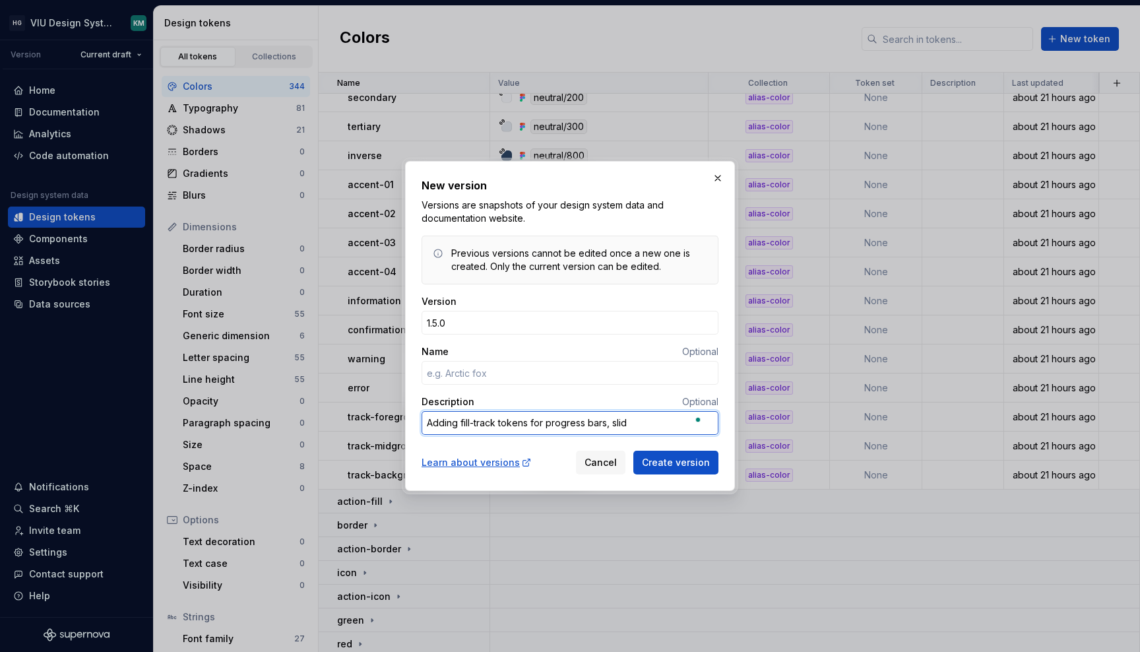
type textarea "*"
type textarea "Adding fill-track tokens for progress bars, sl"
type textarea "*"
type textarea "Adding fill-track tokens for progress bars, s"
type textarea "*"
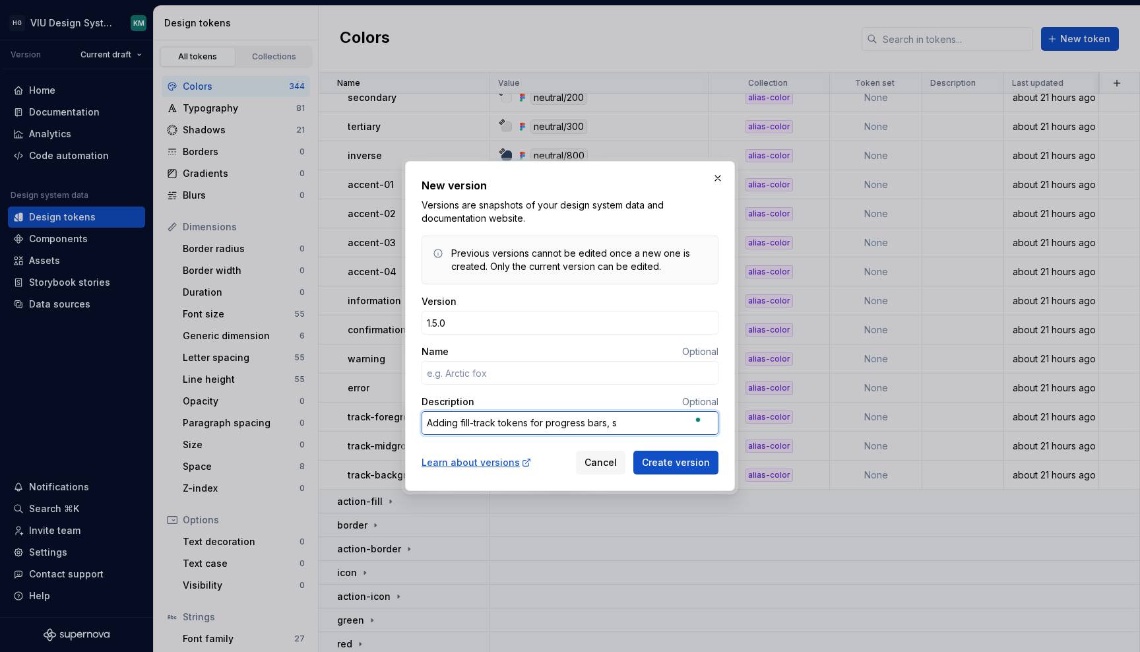
type textarea "Adding fill-track tokens for progress bars,"
type textarea "*"
type textarea "Adding fill-track tokens for progress bars,"
type textarea "*"
type textarea "Adding fill-track tokens for progress bars"
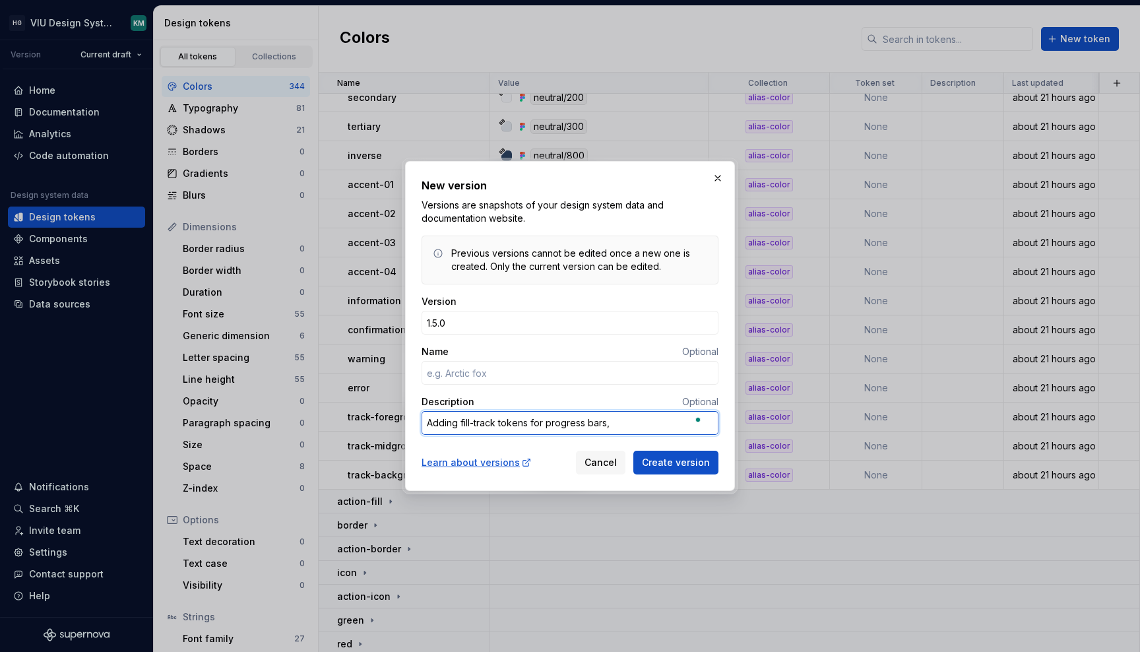
type textarea "*"
type textarea "Adding fill-track tokens for progress bar"
type textarea "*"
type textarea "Adding fill-track tokens for progress ba"
type textarea "*"
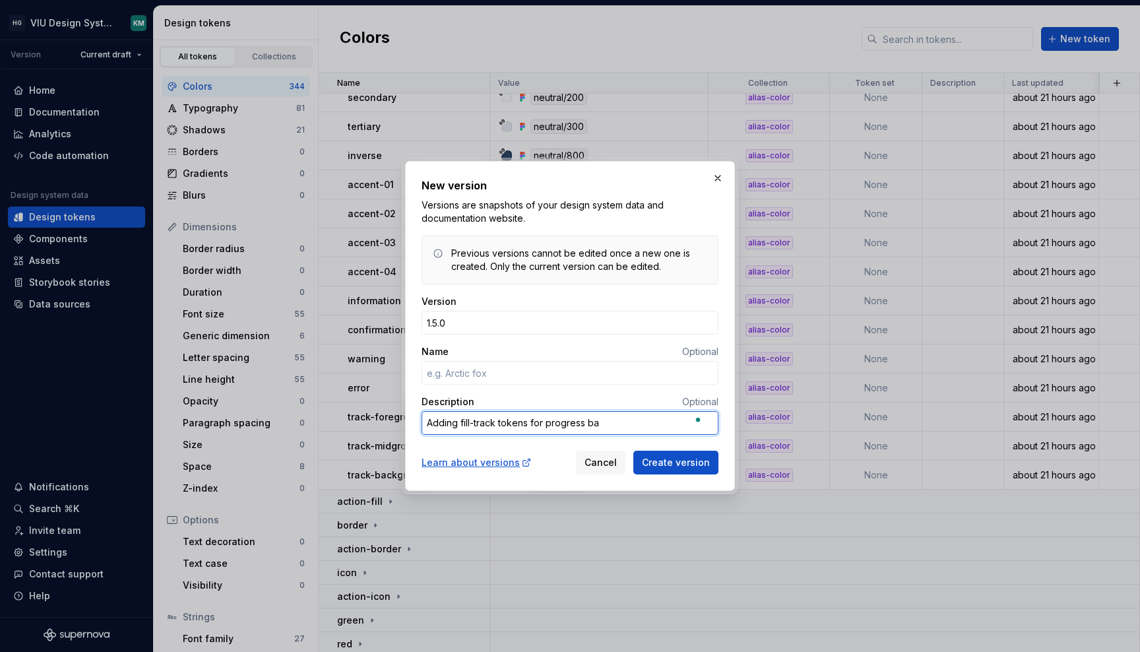
type textarea "Adding fill-track tokens for progress b"
type textarea "*"
type textarea "Adding fill-track tokens for progress"
type textarea "*"
type textarea "Adding fill-track tokens for progress"
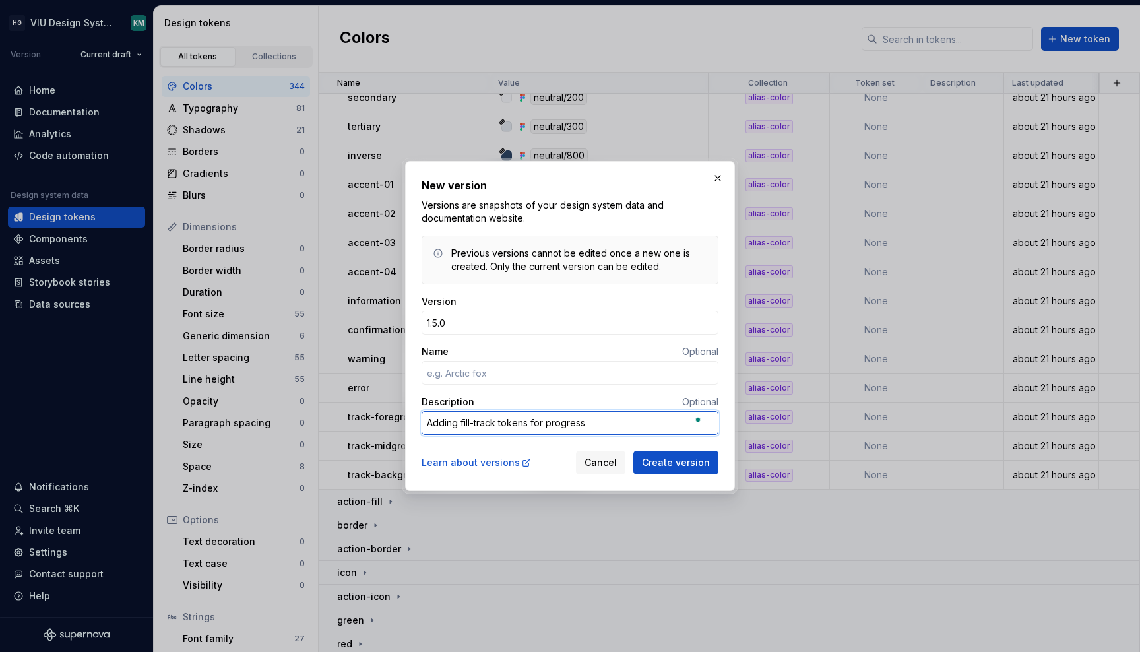
type textarea "*"
type textarea "Adding fill-track tokens for progress"
type textarea "*"
type textarea "Adding fill-track tokens for progress b"
type textarea "*"
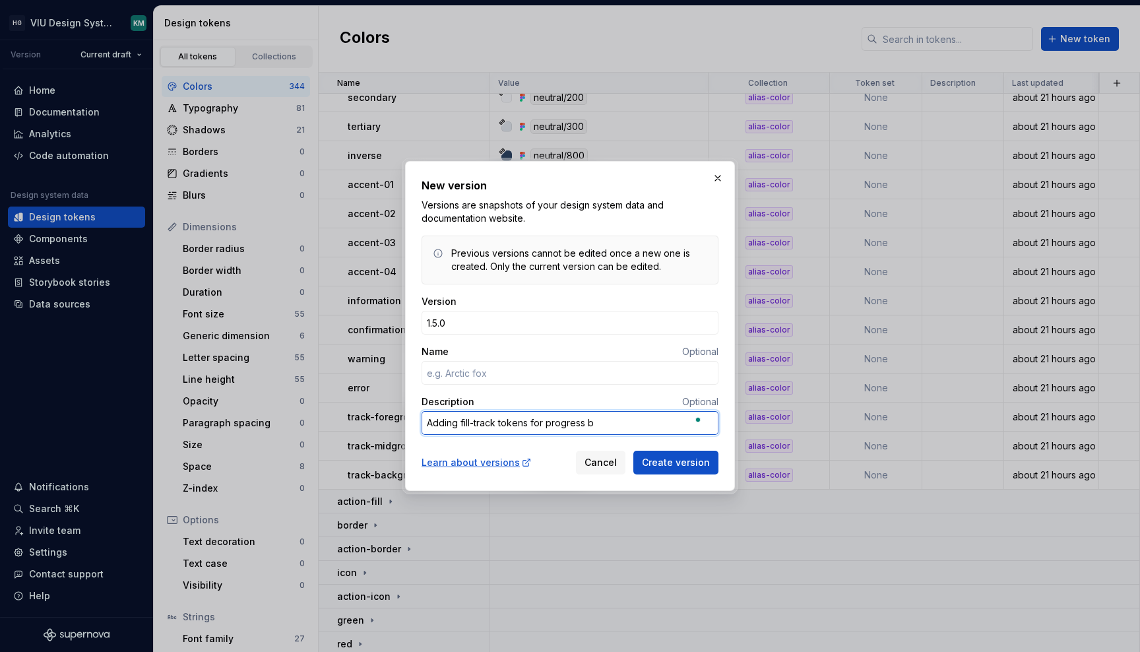
type textarea "Adding fill-track tokens for progress ba"
type textarea "*"
type textarea "Adding fill-track tokens for progress bar"
type textarea "*"
type textarea "Adding fill-track tokens for progress bars"
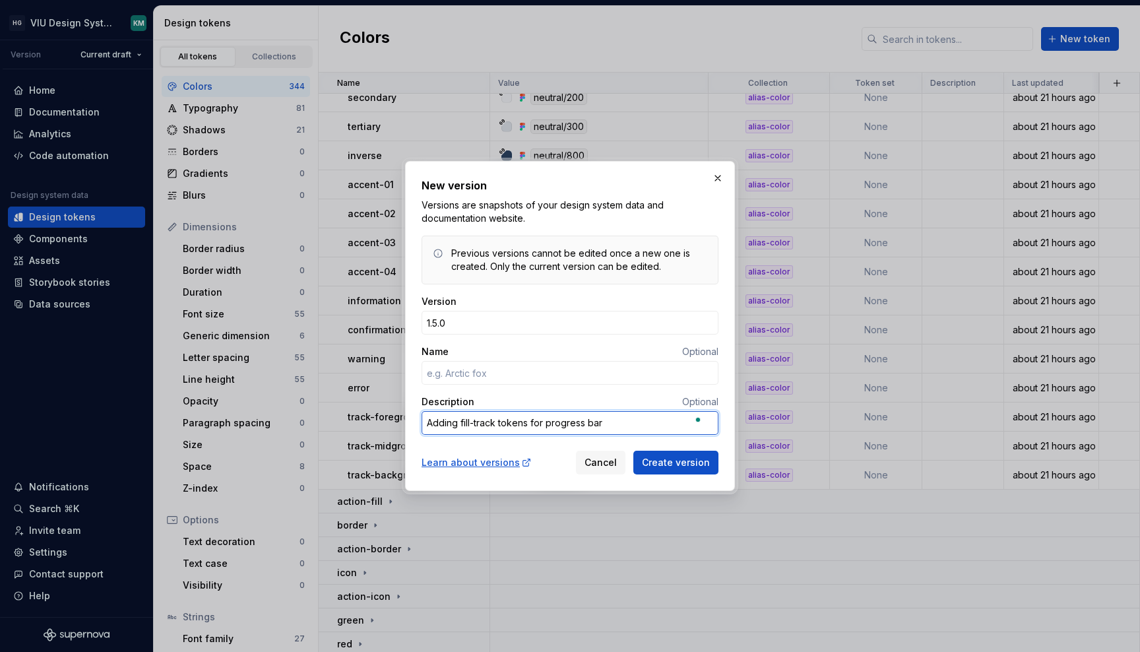
type textarea "*"
type textarea "Adding fill-track tokens for progress bars,"
type textarea "*"
type textarea "Adding fill-track tokens for progress bars,"
type textarea "*"
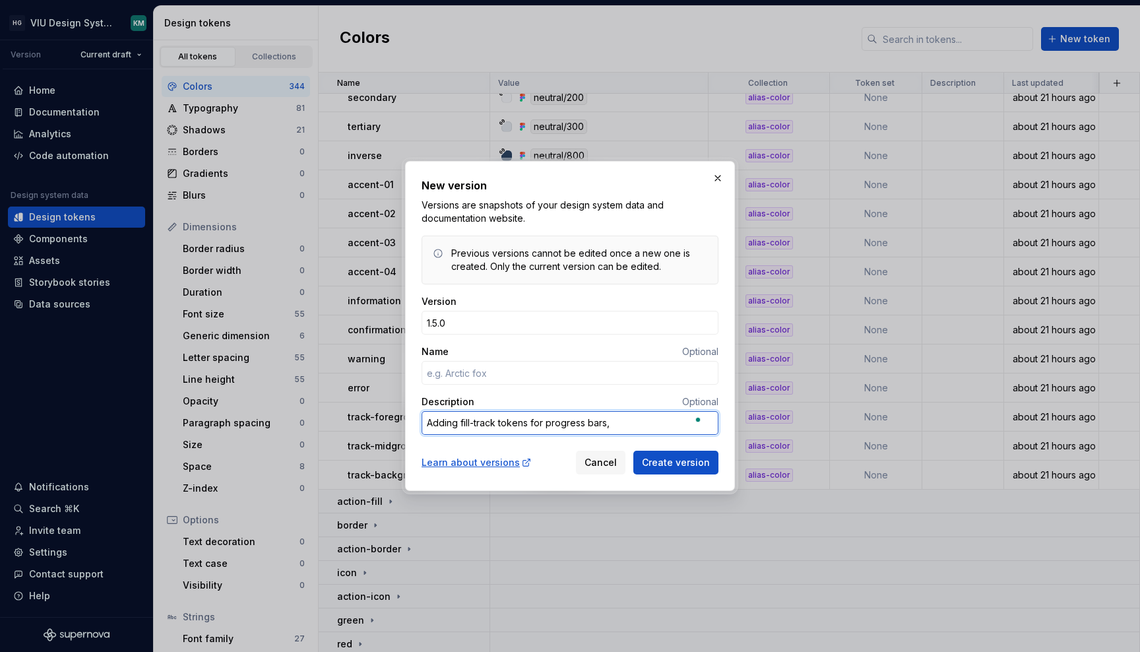
type textarea "Adding fill-track tokens for progress bars, s"
type textarea "*"
type textarea "Adding fill-track tokens for progress bars, sl"
type textarea "*"
type textarea "Adding fill-track tokens for progress bars, sli"
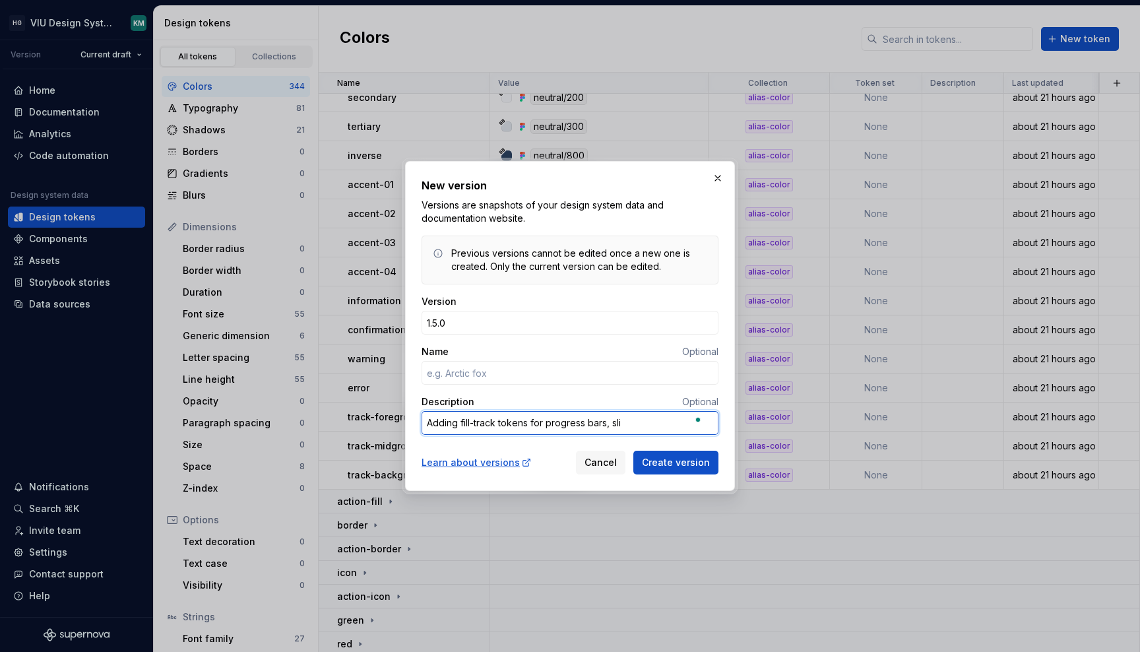
type textarea "*"
type textarea "Adding fill-track tokens for progress bars, slid"
type textarea "*"
type textarea "Adding fill-track tokens for progress bars, slide"
type textarea "*"
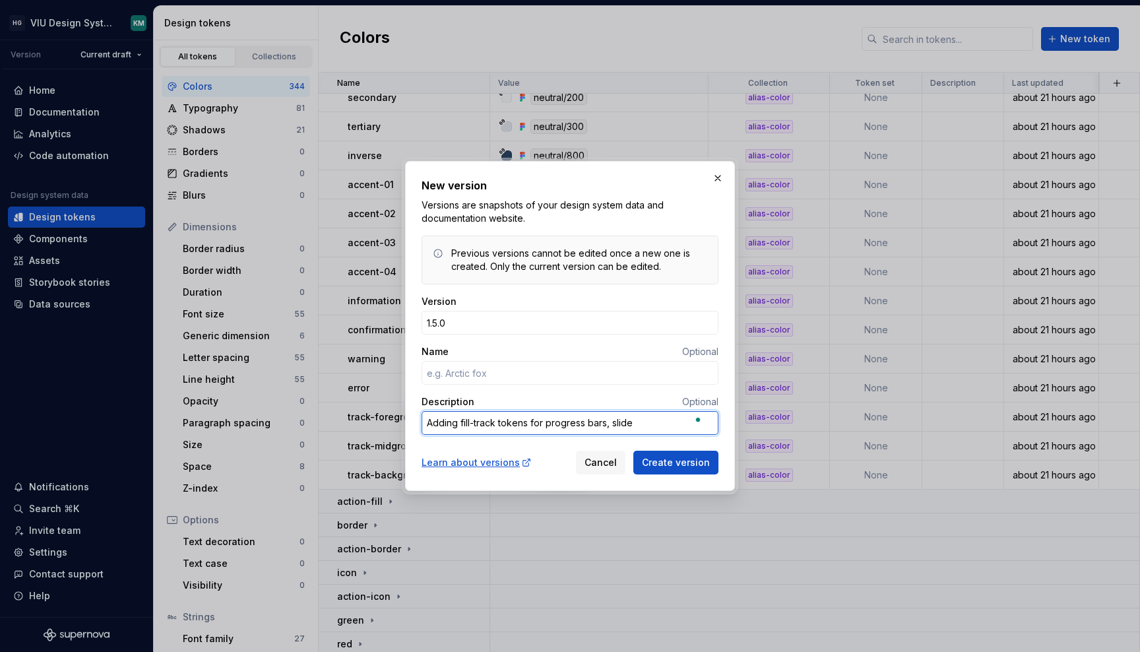
type textarea "Adding fill-track tokens for progress bars, slider"
type textarea "*"
type textarea "Adding fill-track tokens for progress bars, sliders"
type textarea "*"
type textarea "Adding fill-track tokens for progress bars, sliders,"
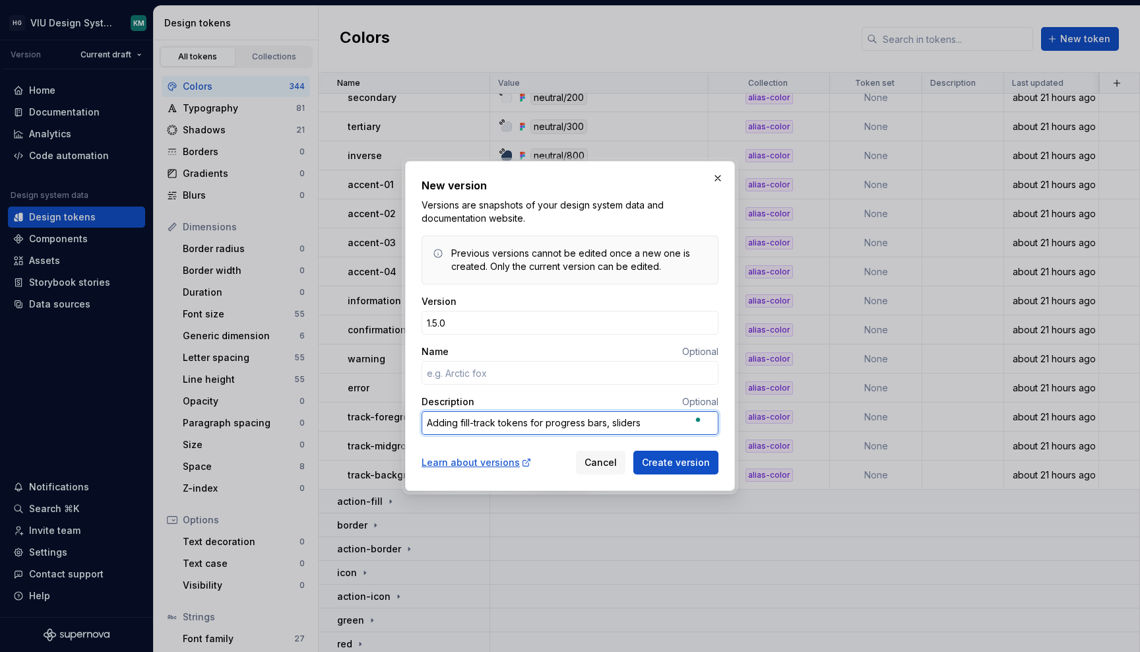
type textarea "*"
type textarea "Adding fill-track tokens for progress bars, sliders,"
type textarea "*"
type textarea "Adding fill-track tokens for progress bars, sliders, a"
type textarea "*"
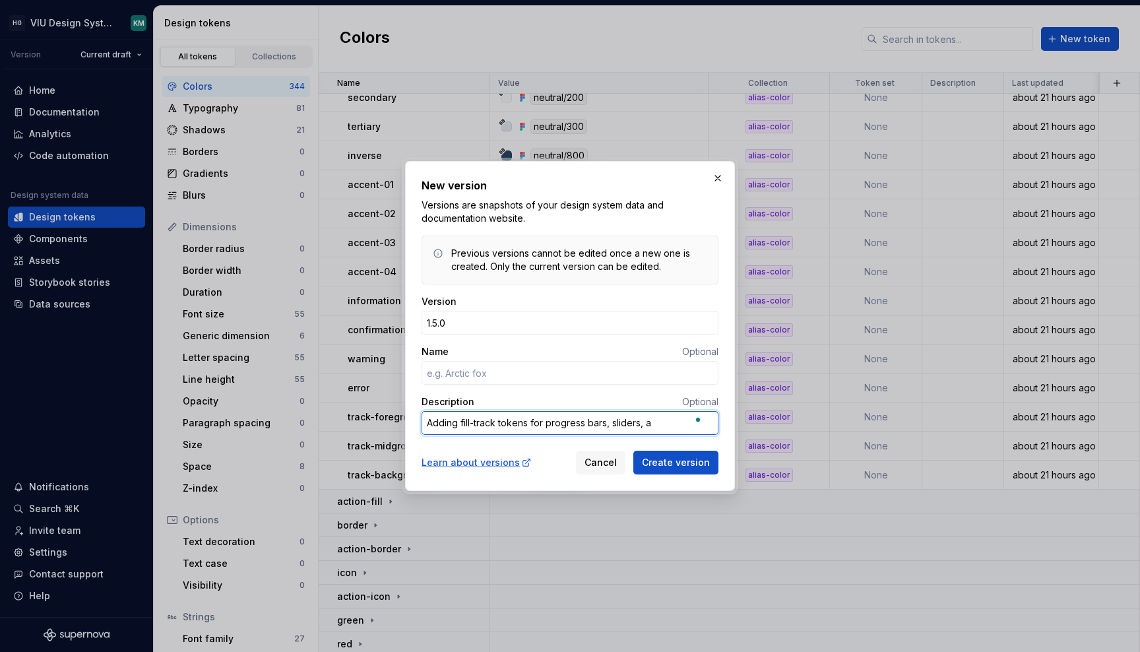
type textarea "Adding fill-track tokens for progress bars, sliders, an"
type textarea "*"
type textarea "Adding fill-track tokens for progress bars, sliders, and"
type textarea "*"
type textarea "Adding fill-track tokens for progress bars, sliders, and"
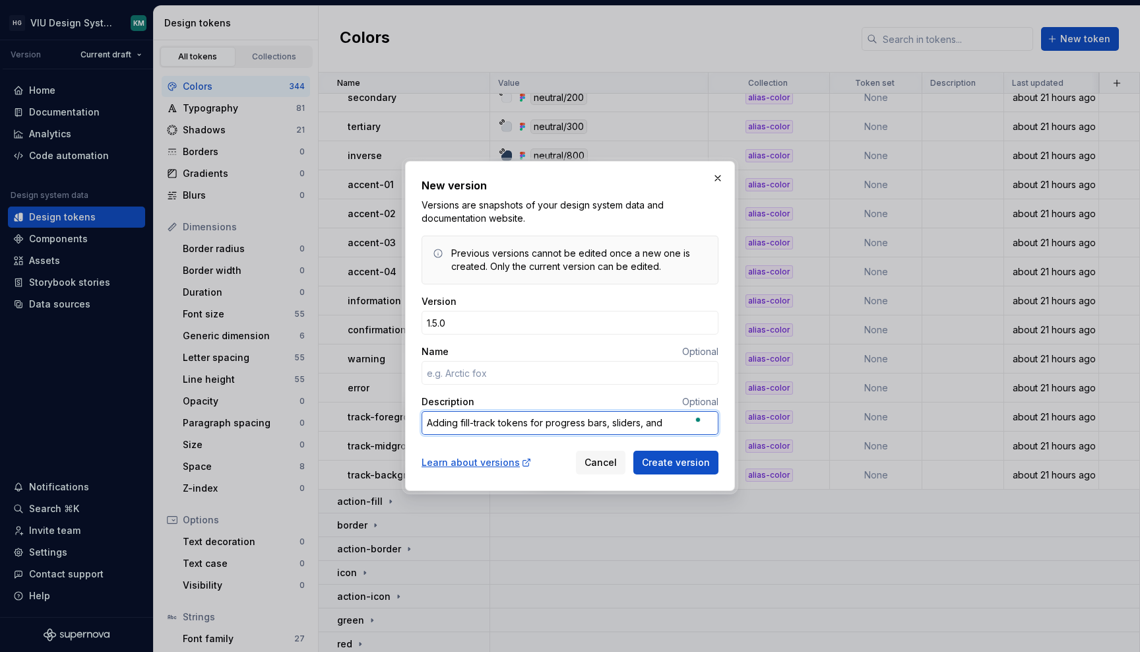
type textarea "*"
type textarea "Adding fill-track tokens for progress bars, sliders, and o"
type textarea "*"
type textarea "Adding fill-track tokens for progress bars, sliders, and ot"
type textarea "*"
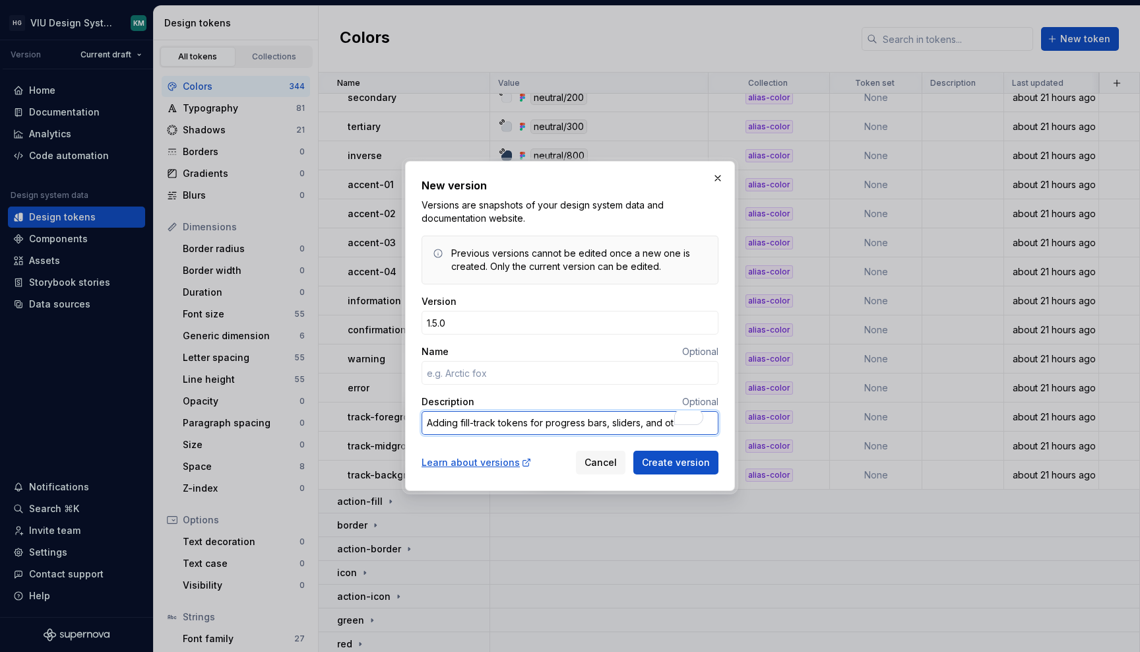
type textarea "Adding fill-track tokens for progress bars, sliders, and oth"
type textarea "*"
type textarea "Adding fill-track tokens for progress bars, sliders, and othe"
type textarea "*"
type textarea "Adding fill-track tokens for progress bars, sliders, and other"
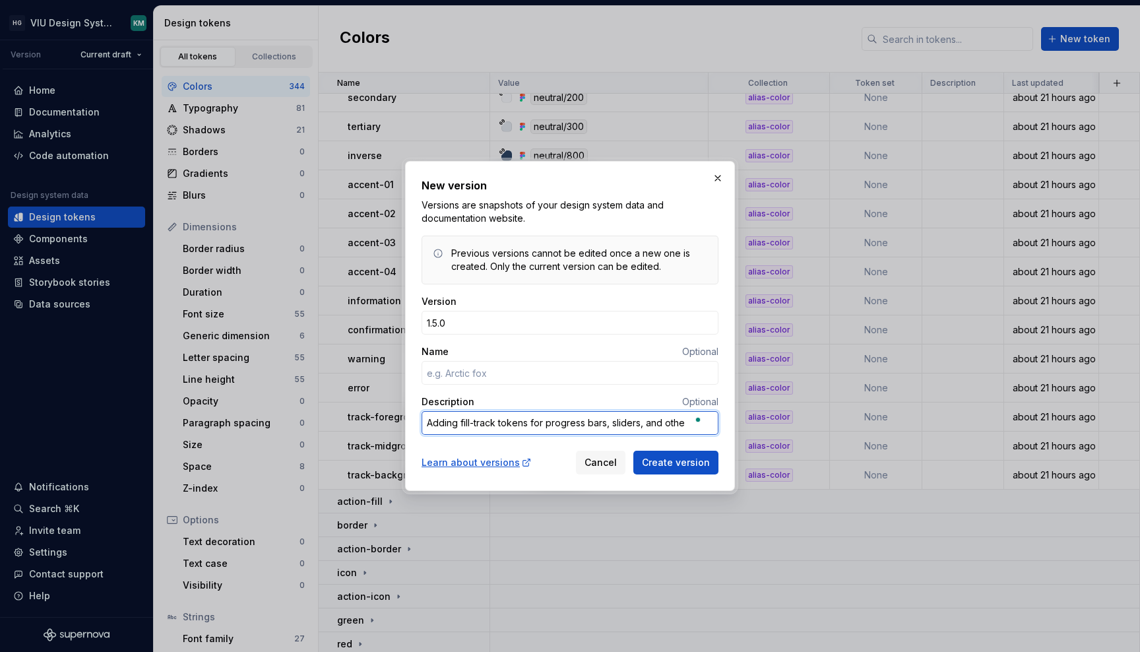
type textarea "*"
type textarea "Adding fill-track tokens for progress bars, sliders, and other"
type textarea "*"
type textarea "Adding fill-track tokens for progress bars, sliders, and other U"
type textarea "*"
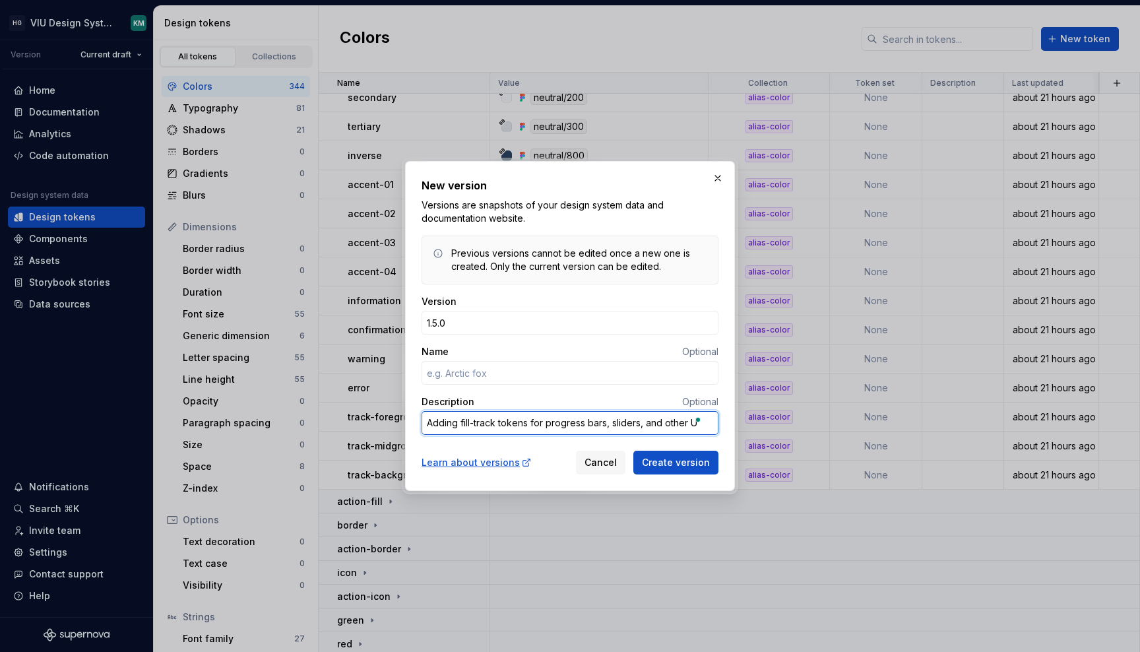
type textarea "Adding fill-track tokens for progress bars, sliders, and other UI"
type textarea "*"
type textarea "Adding fill-track tokens for progress bars, sliders, and other UI"
type textarea "*"
type textarea "Adding fill-track tokens for progress bars, sliders, and other UI b"
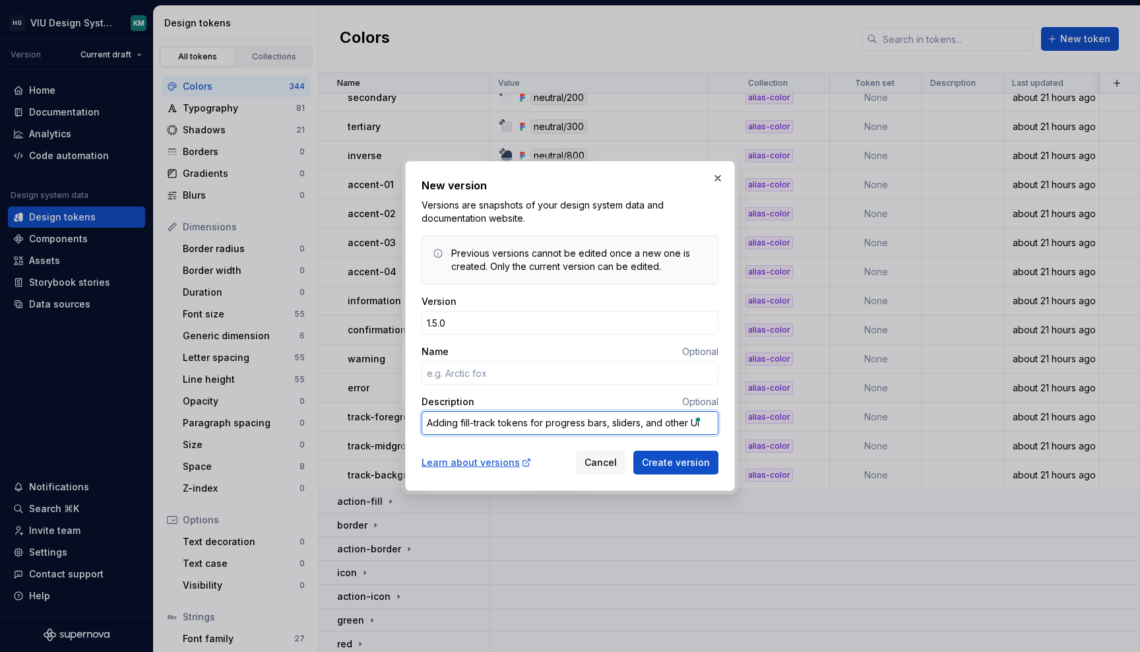
type textarea "*"
type textarea "Adding fill-track tokens for progress bars, sliders, and other UI ba"
type textarea "*"
type textarea "Adding fill-track tokens for progress bars, sliders, and other UI bar"
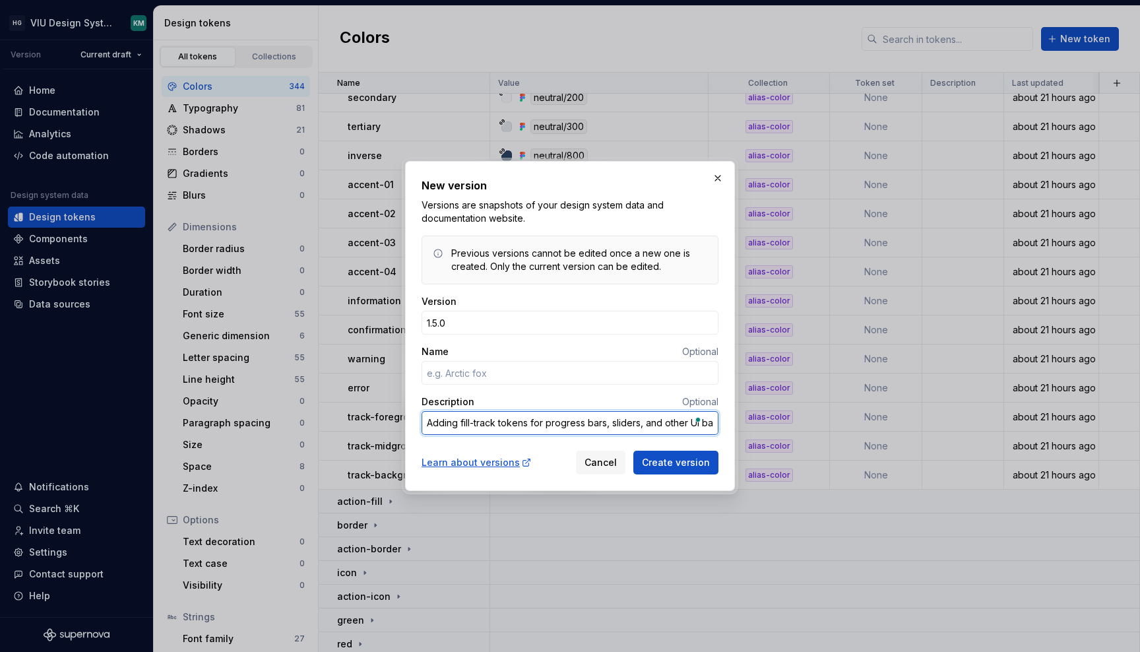
type textarea "*"
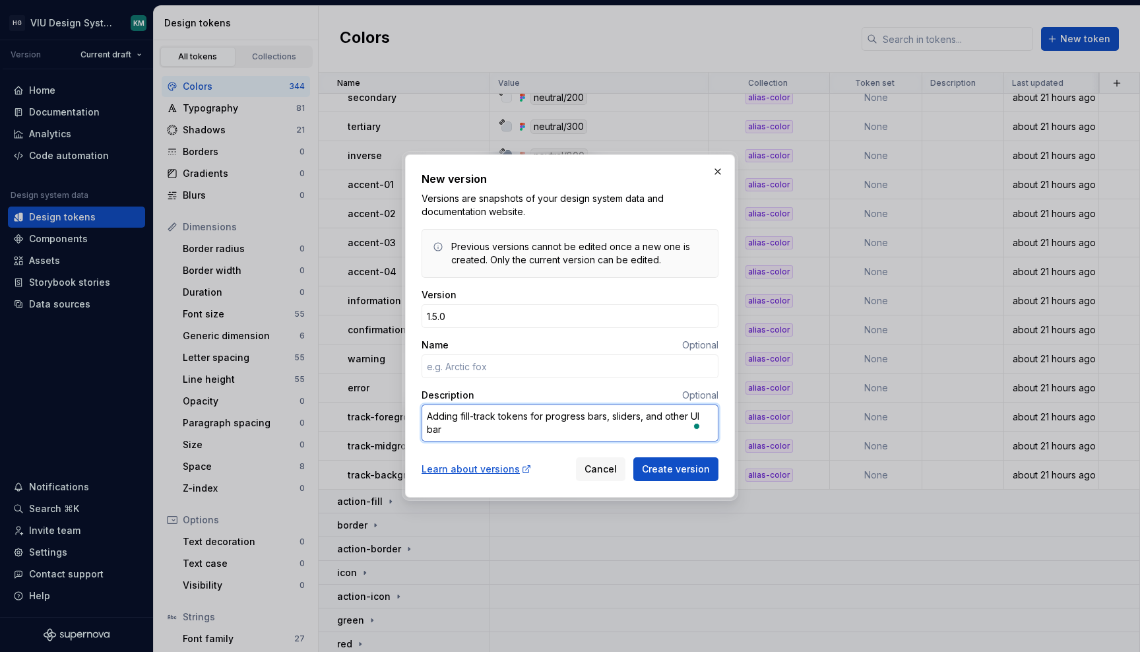
scroll to position [0, 0]
type textarea "Adding fill-track tokens for progress bars, sliders, and other UI bars"
type textarea "*"
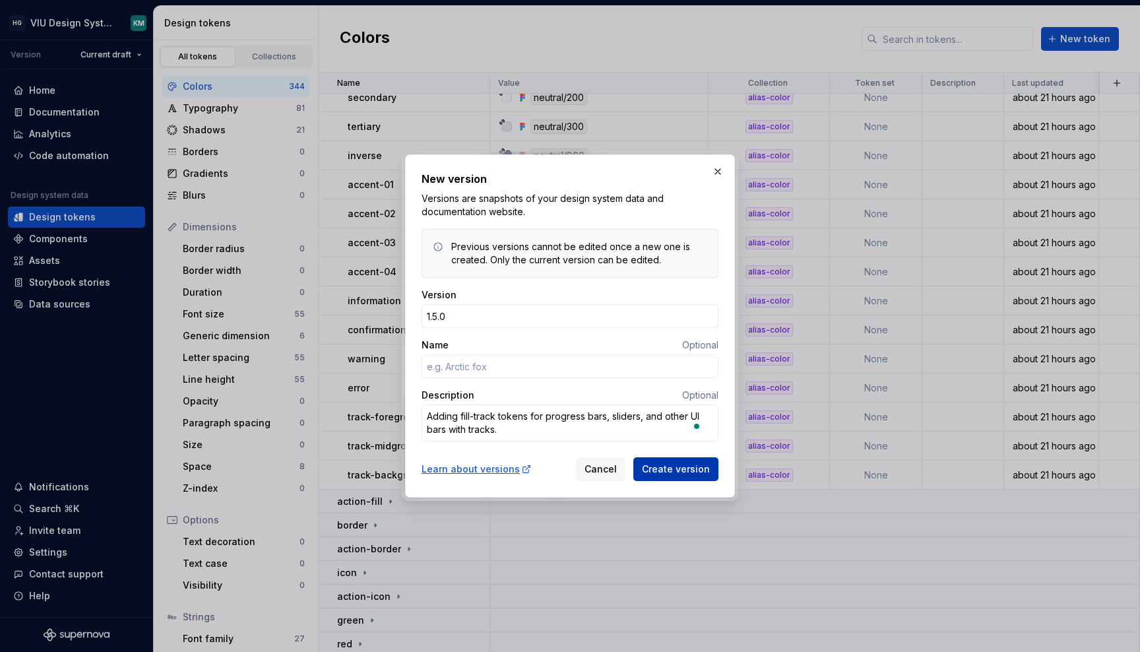
click at [675, 472] on span "Create version" at bounding box center [676, 469] width 68 height 13
